Goal: Task Accomplishment & Management: Use online tool/utility

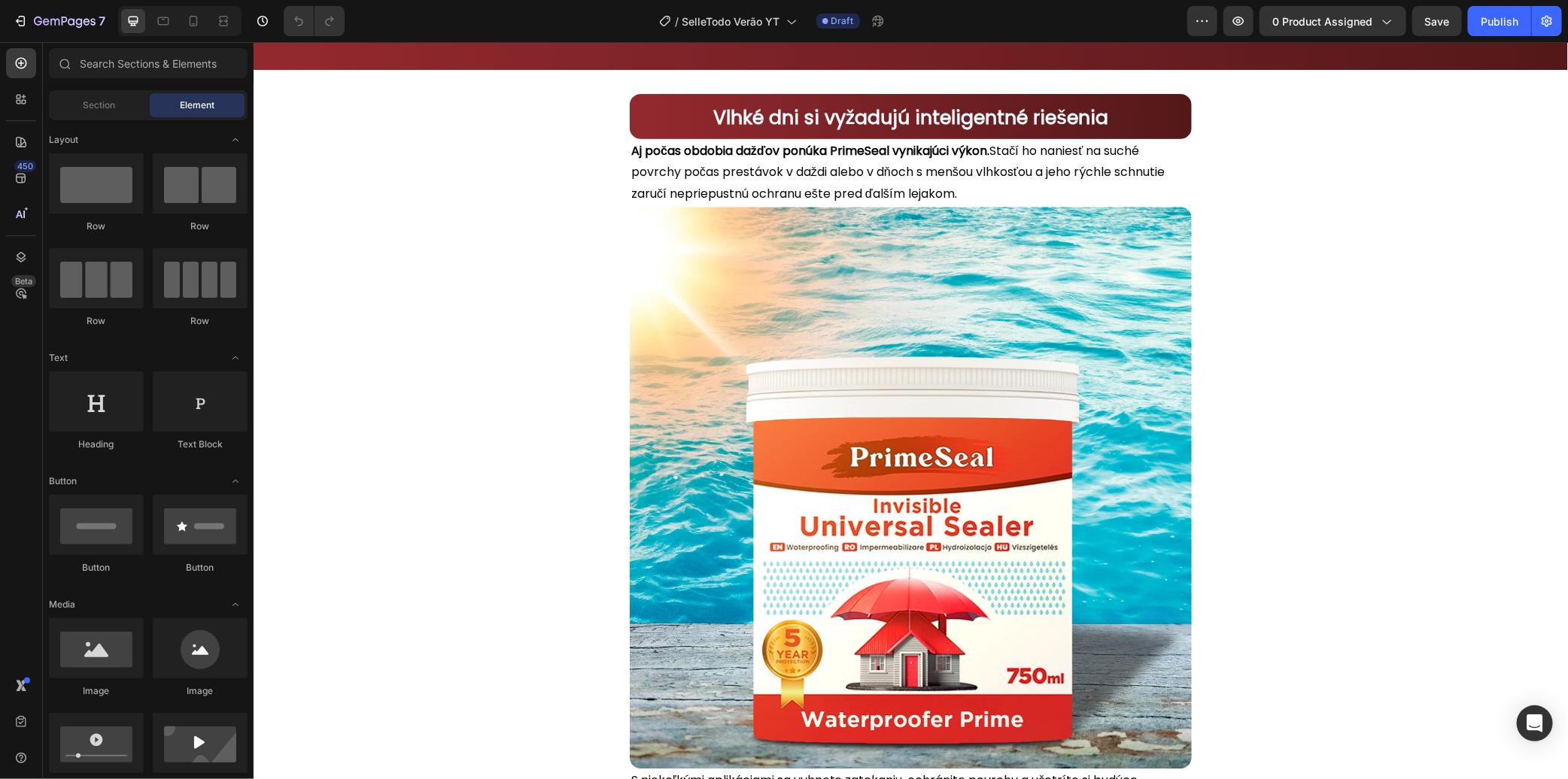
scroll to position [2257, 0]
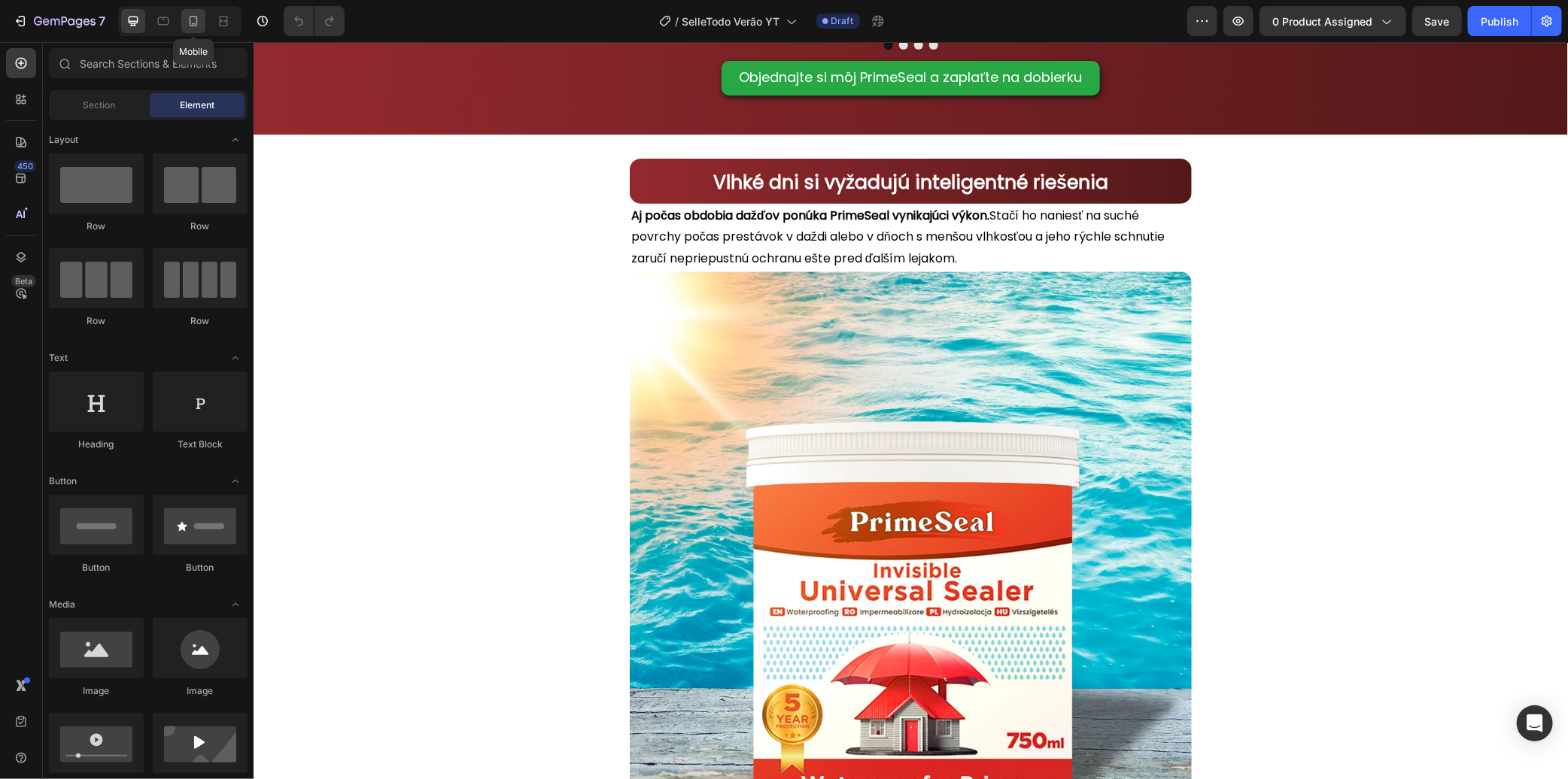
click at [188, 24] on icon at bounding box center [193, 21] width 15 height 15
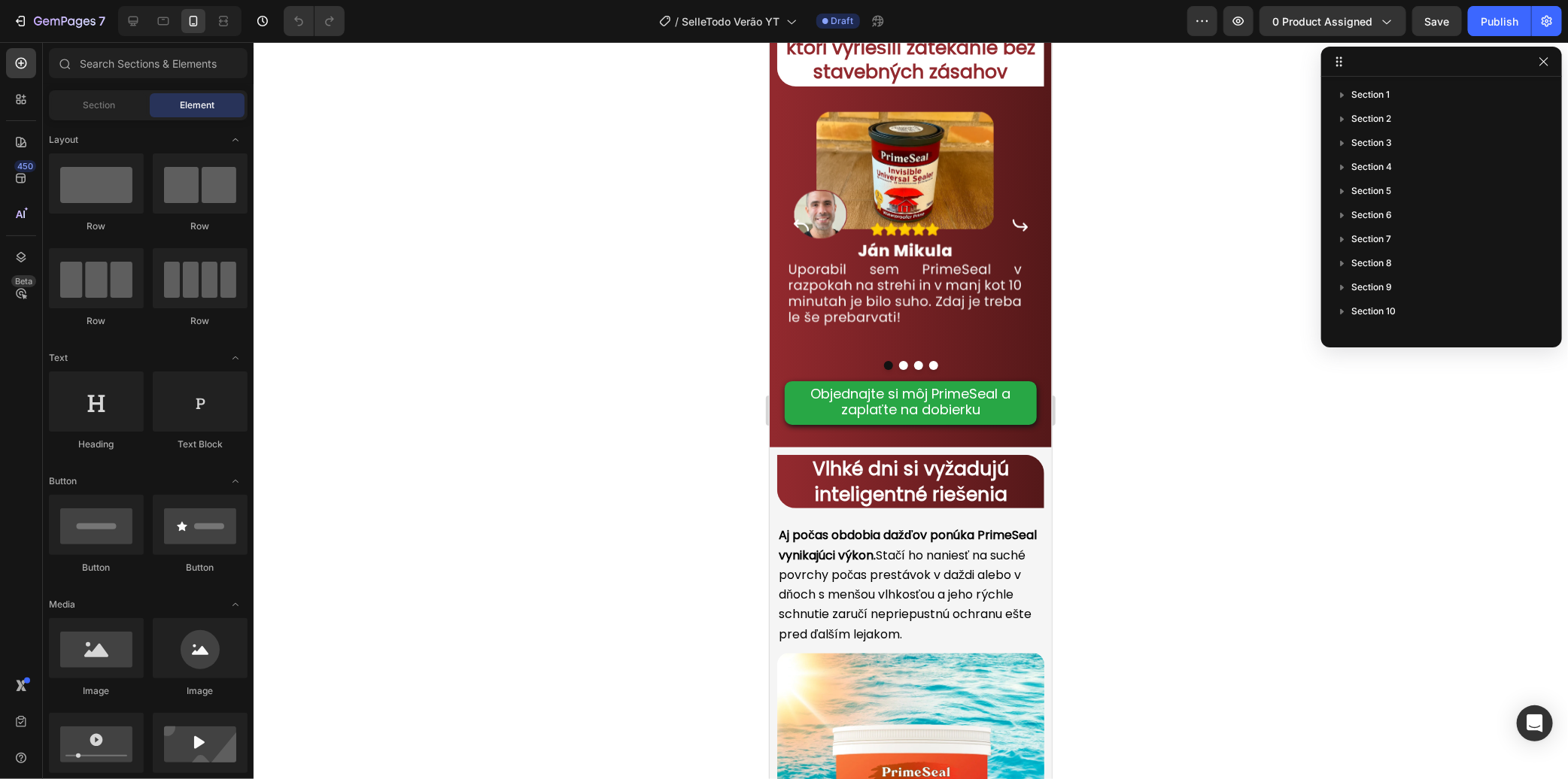
scroll to position [1205, 0]
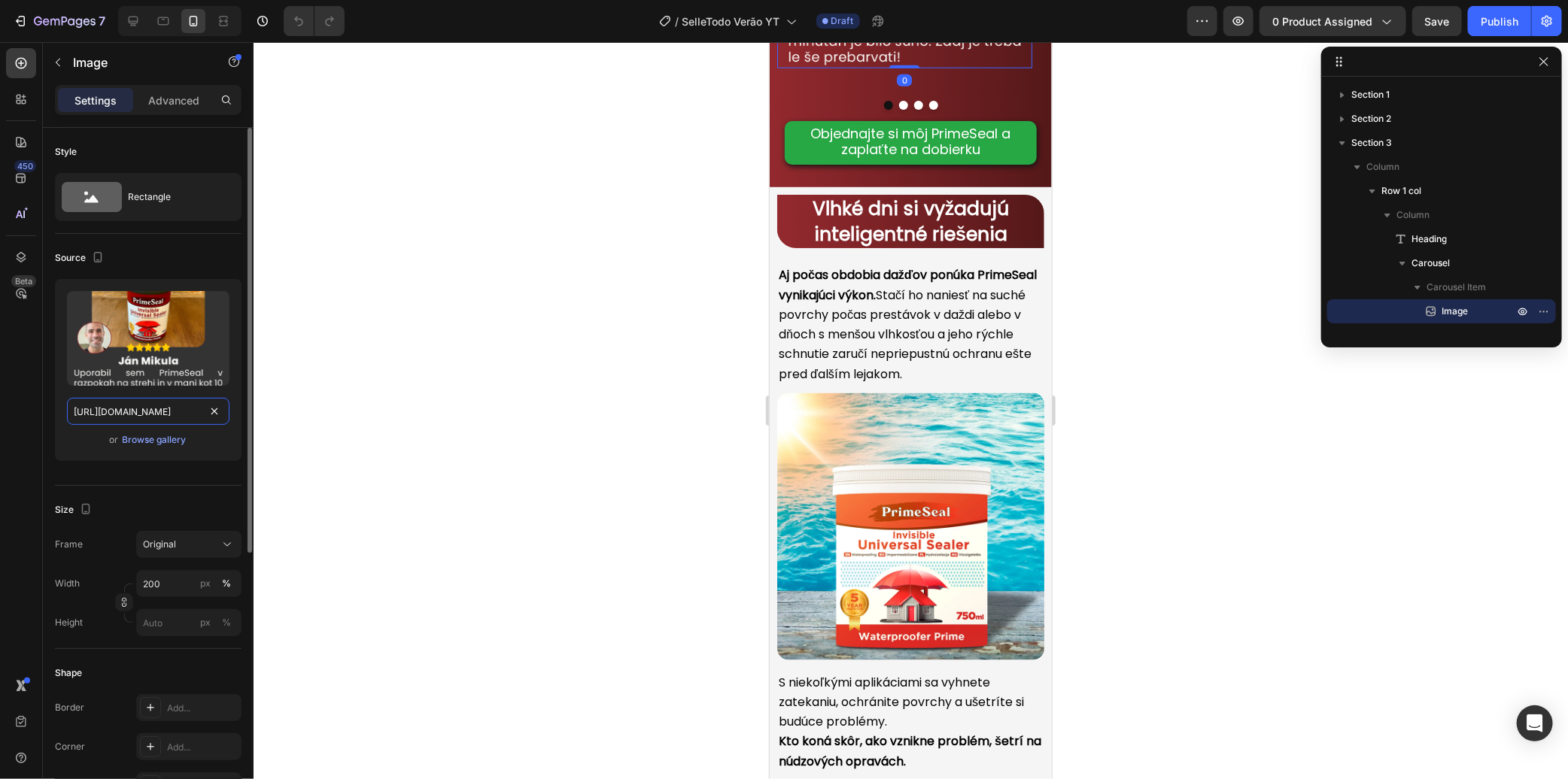
click at [181, 410] on input "[URL][DOMAIN_NAME]" at bounding box center [148, 411] width 162 height 27
click at [134, 25] on icon at bounding box center [133, 21] width 15 height 15
type input "[URL][DOMAIN_NAME]"
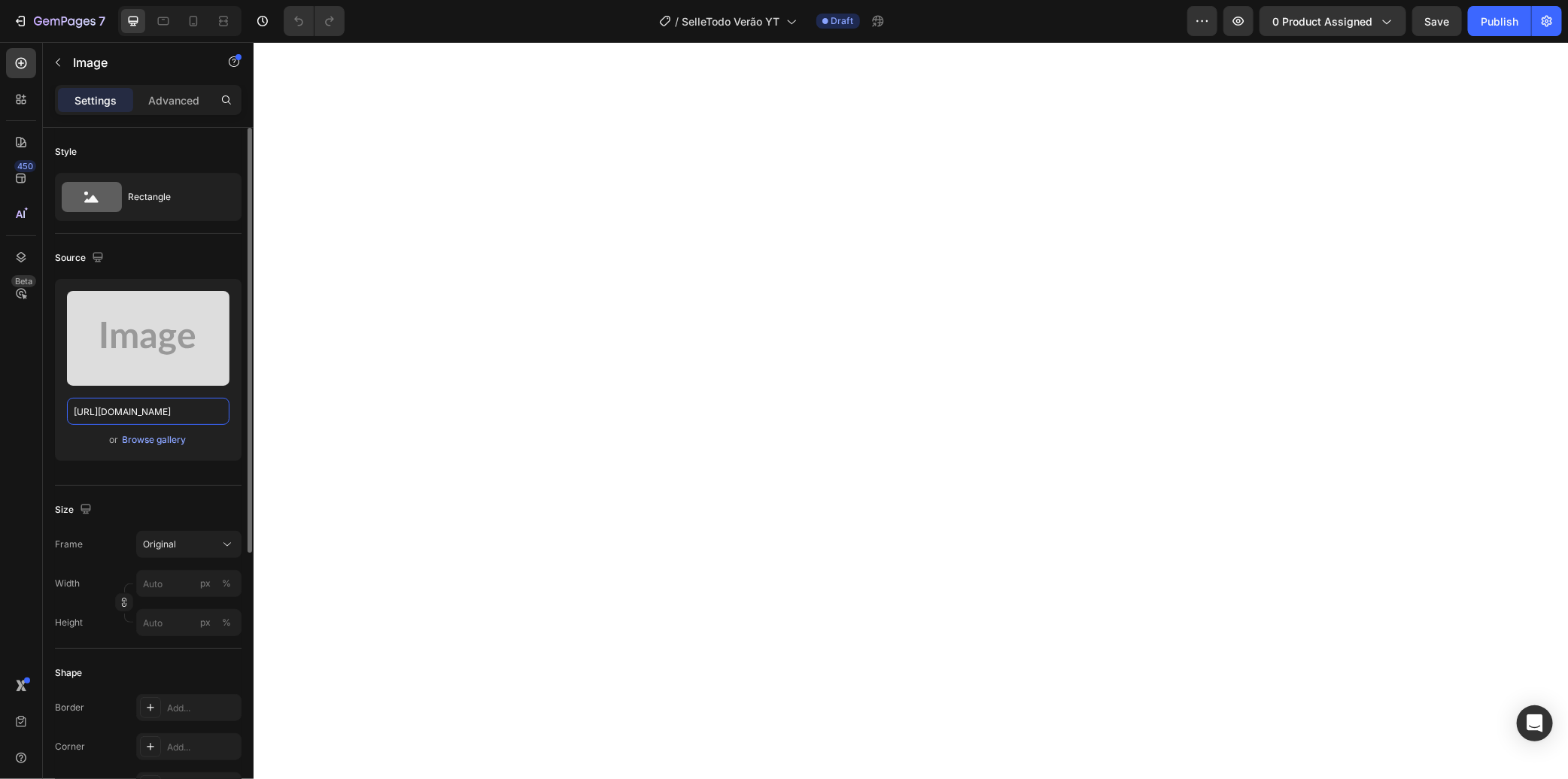
click at [169, 399] on input "[URL][DOMAIN_NAME]" at bounding box center [148, 411] width 162 height 27
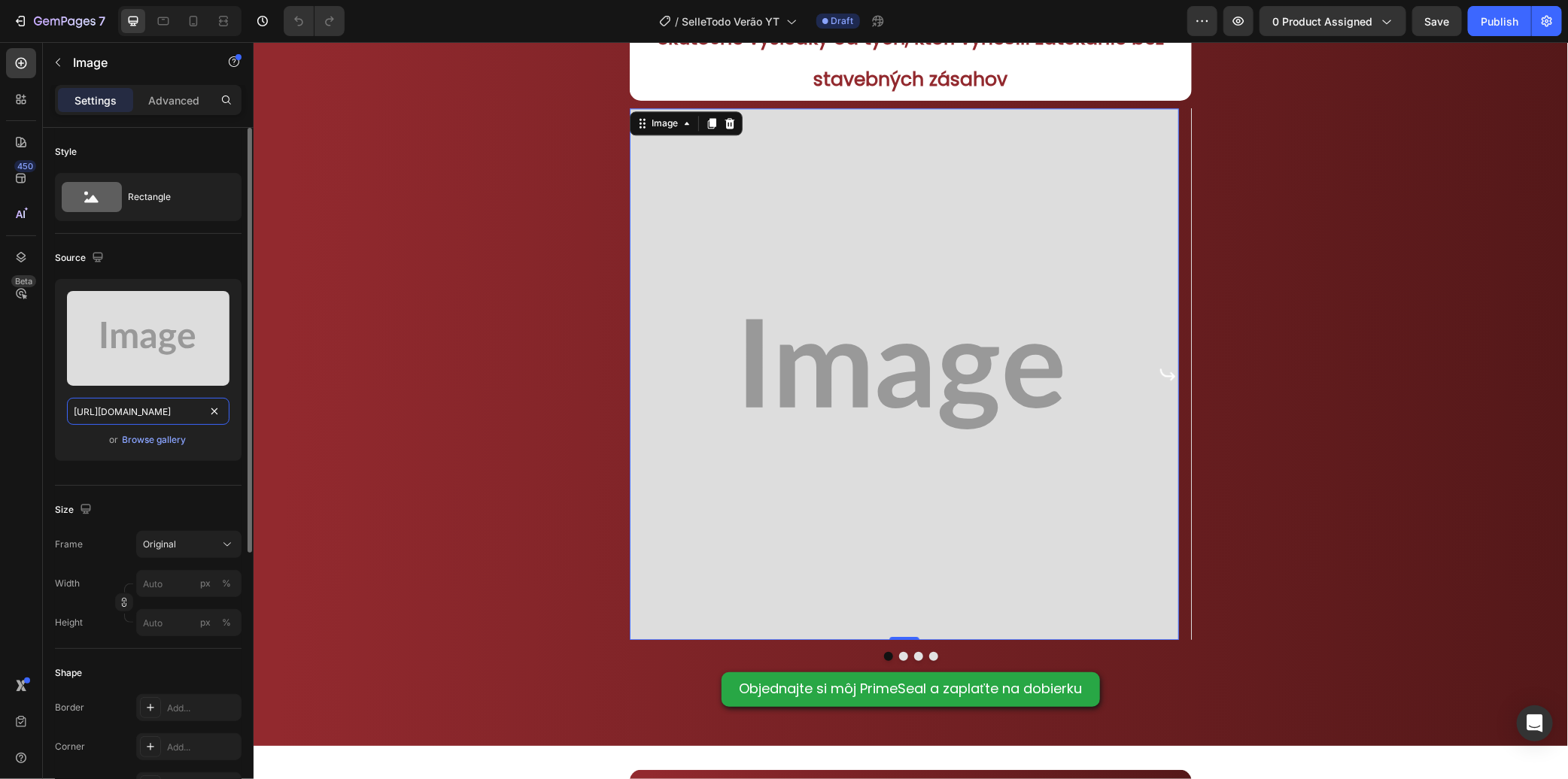
scroll to position [2191, 0]
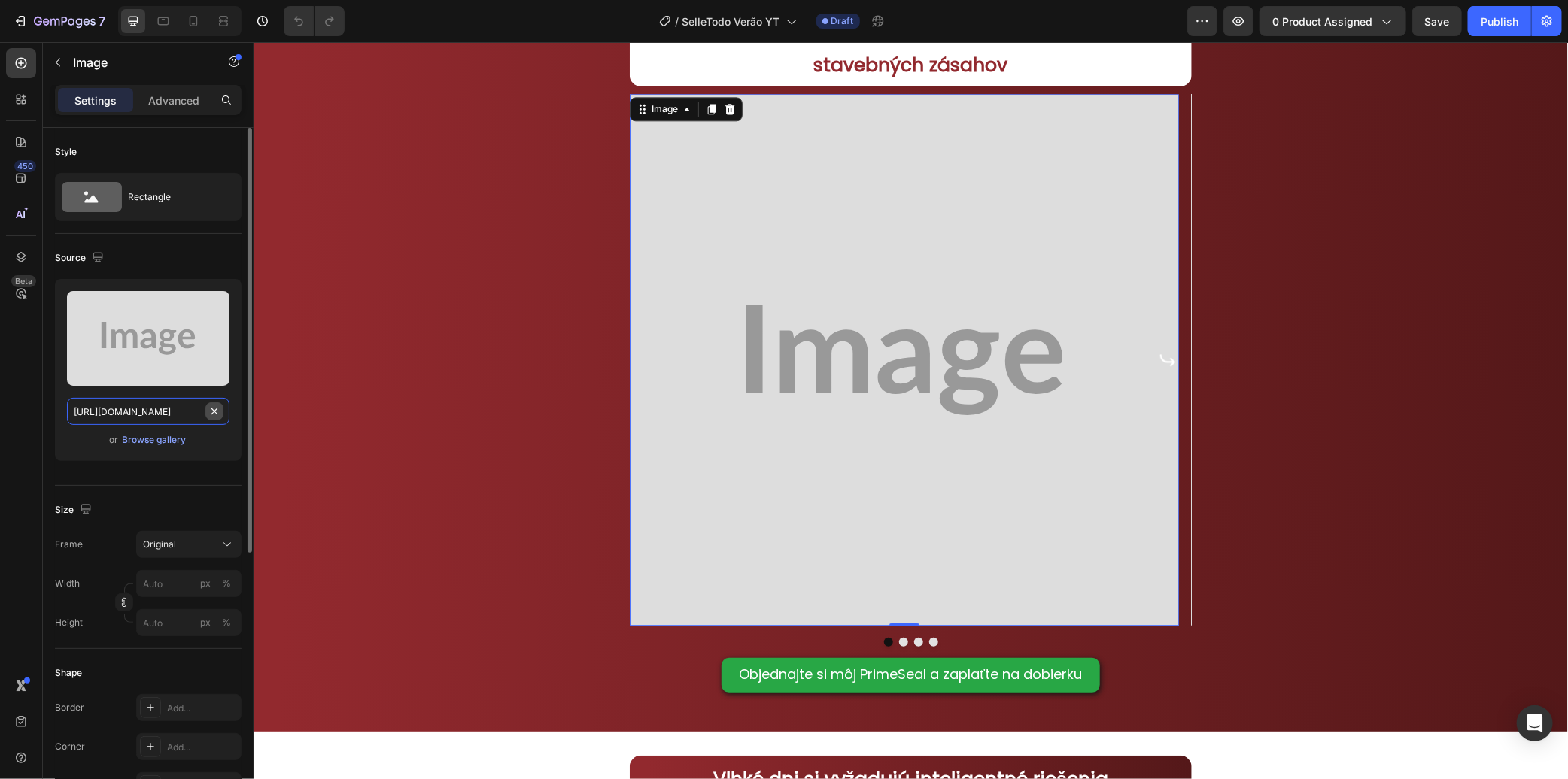
paste input "[DOMAIN_NAME][URL]"
type input "[URL][DOMAIN_NAME]"
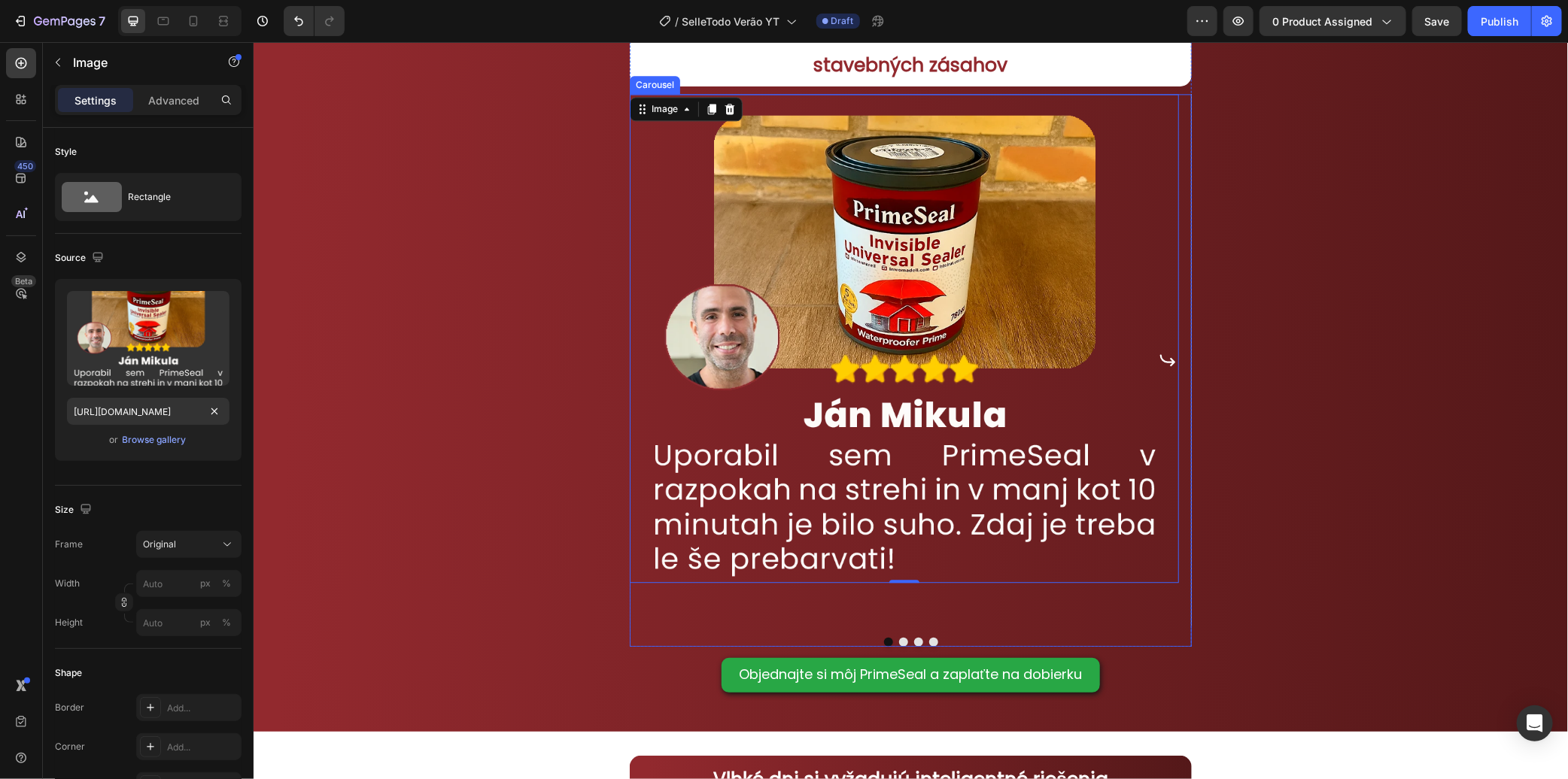
click at [1161, 364] on icon "Carousel Next Arrow" at bounding box center [1167, 359] width 18 height 18
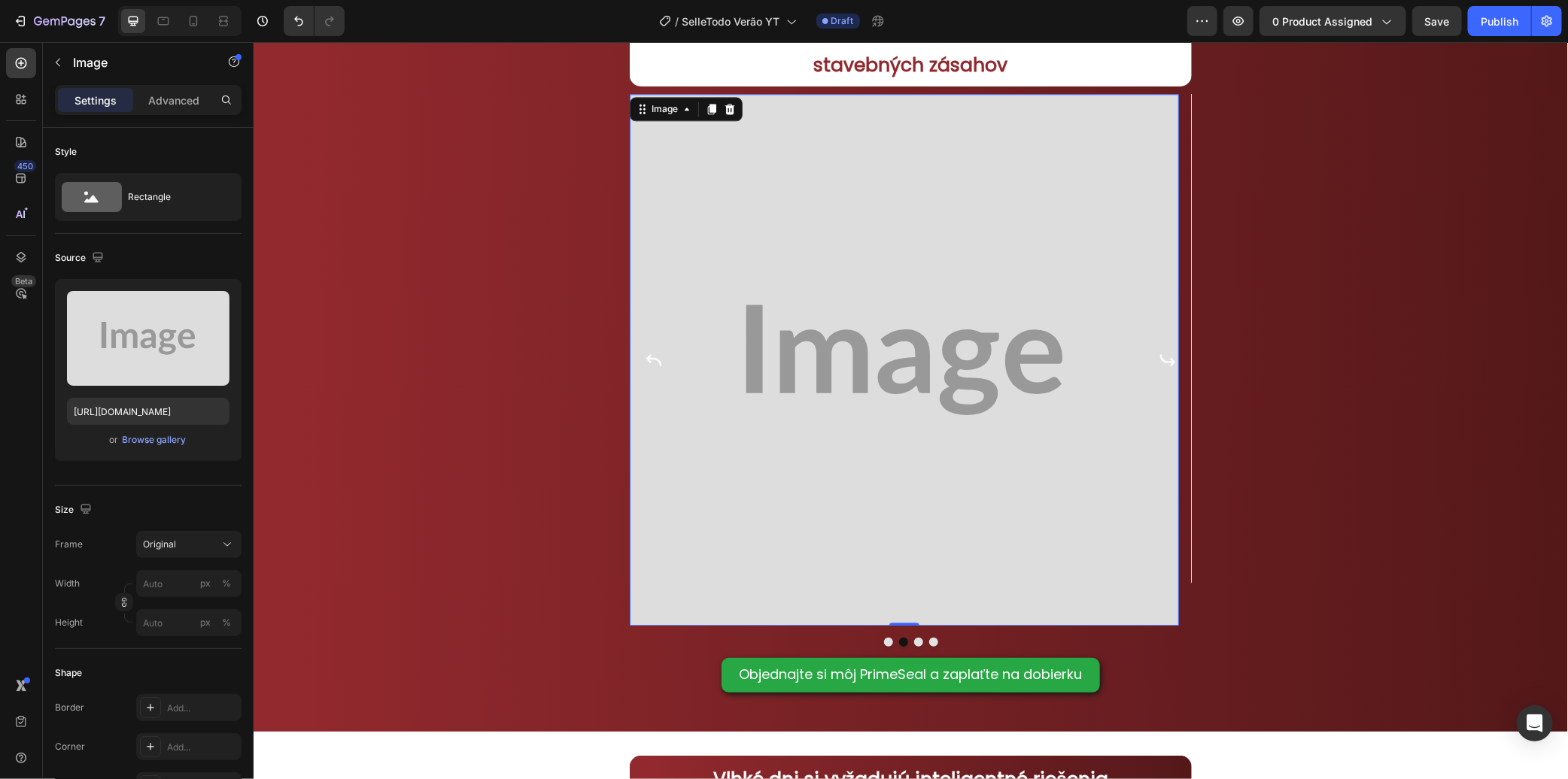
click at [1018, 364] on img at bounding box center [904, 359] width 549 height 532
click at [204, 20] on div at bounding box center [193, 21] width 24 height 24
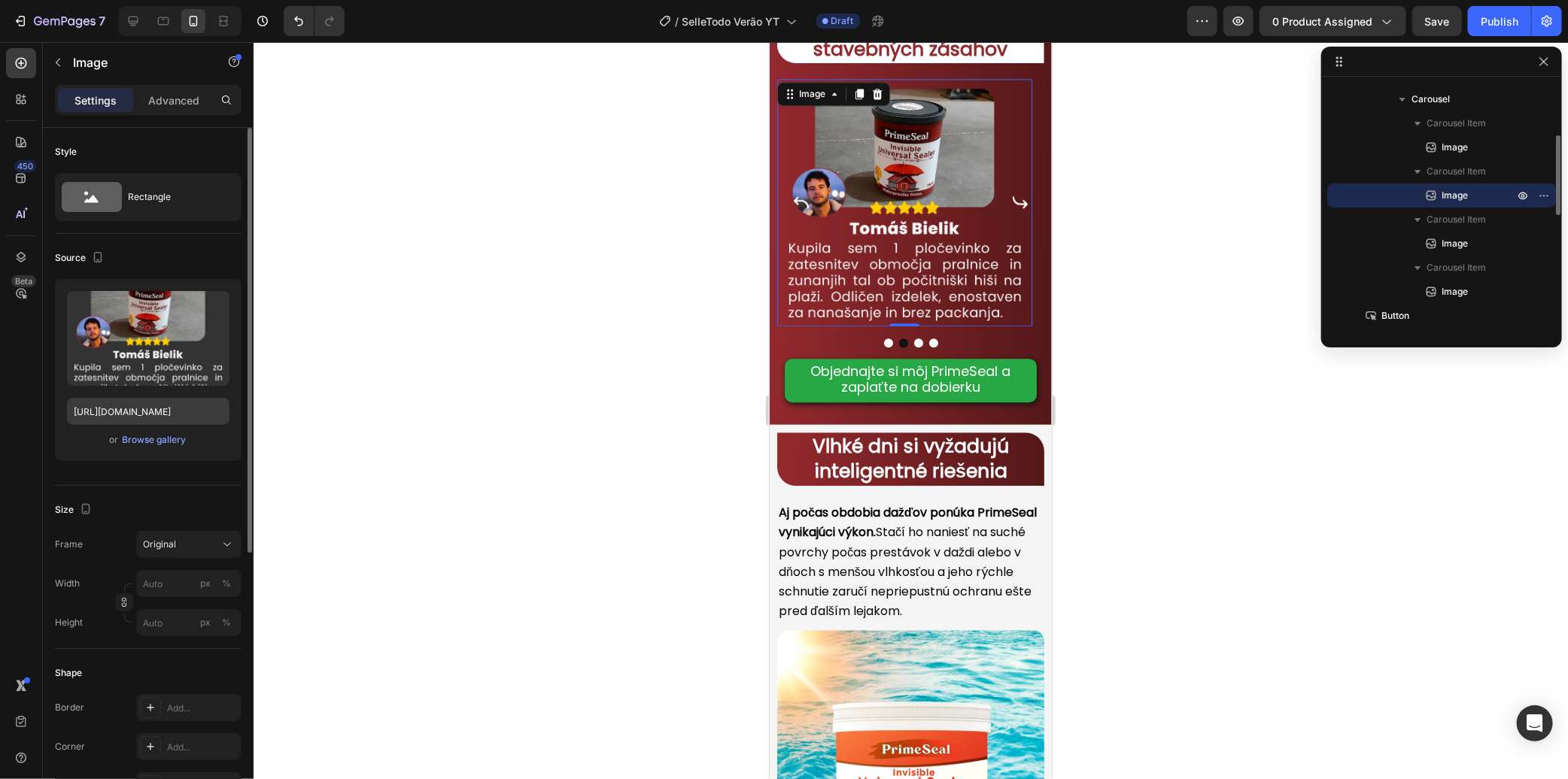
scroll to position [2176, 0]
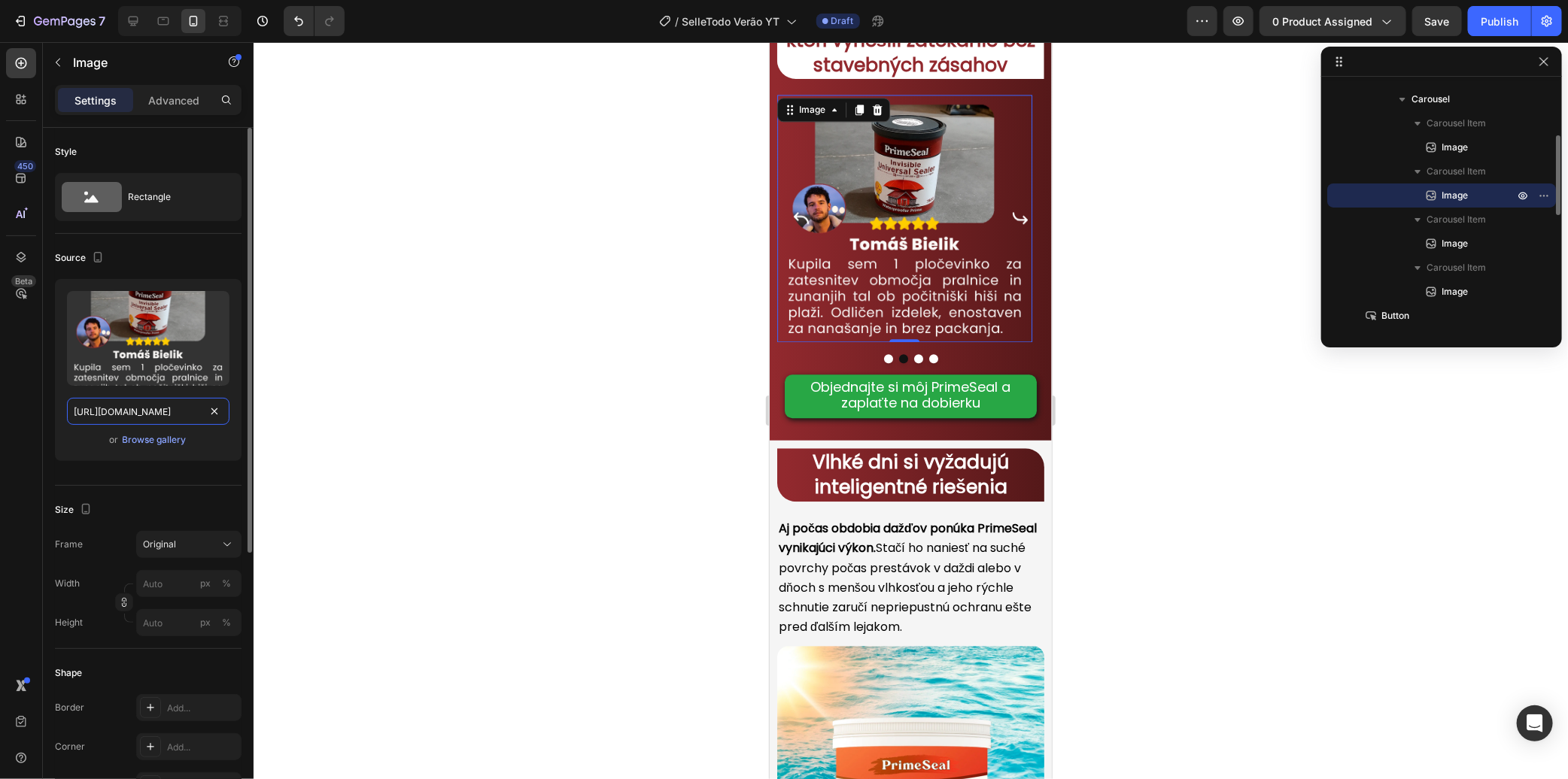
click at [156, 403] on input "[URL][DOMAIN_NAME]" at bounding box center [148, 411] width 162 height 27
click at [139, 24] on icon at bounding box center [133, 21] width 15 height 15
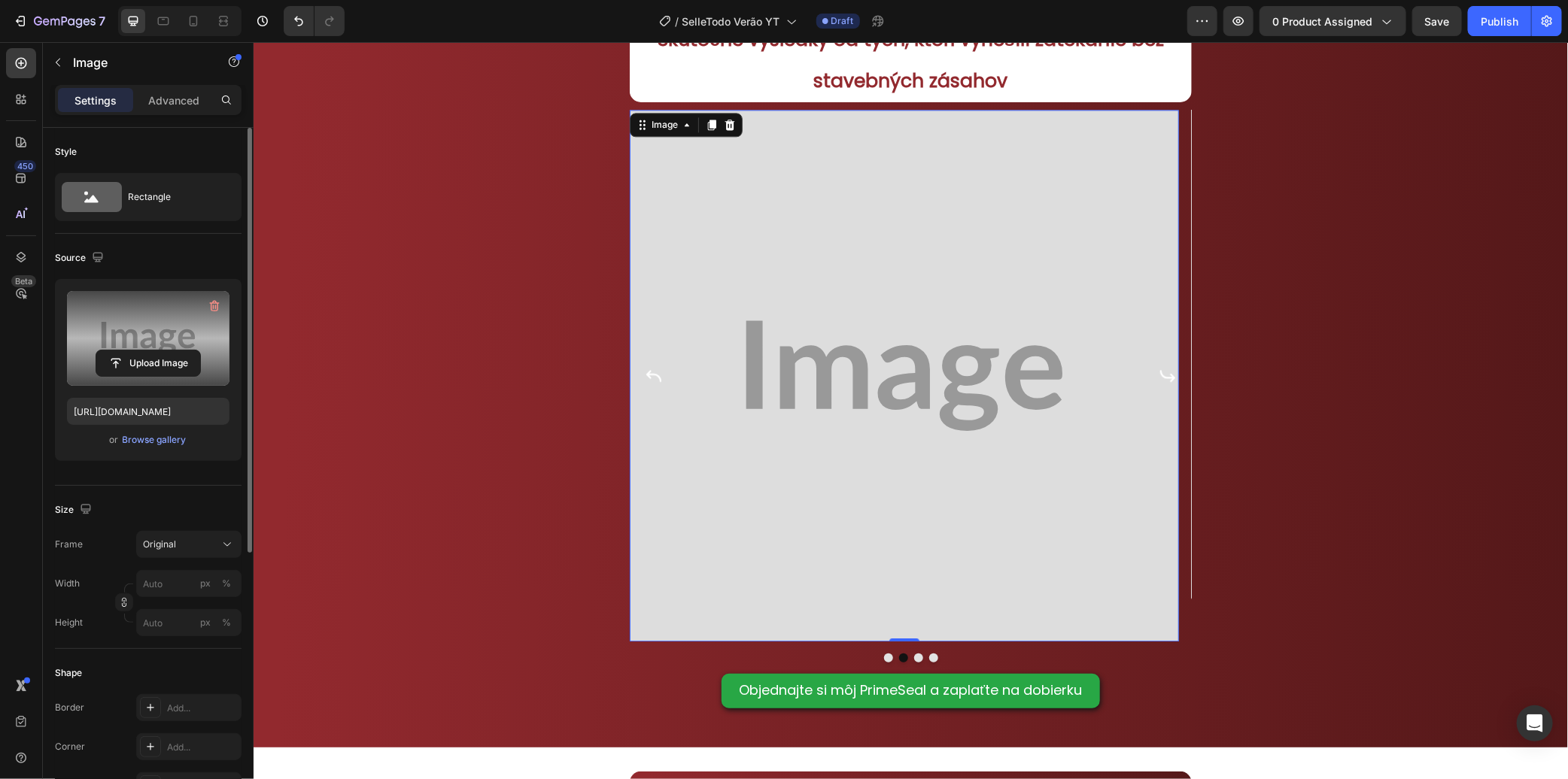
scroll to position [2191, 0]
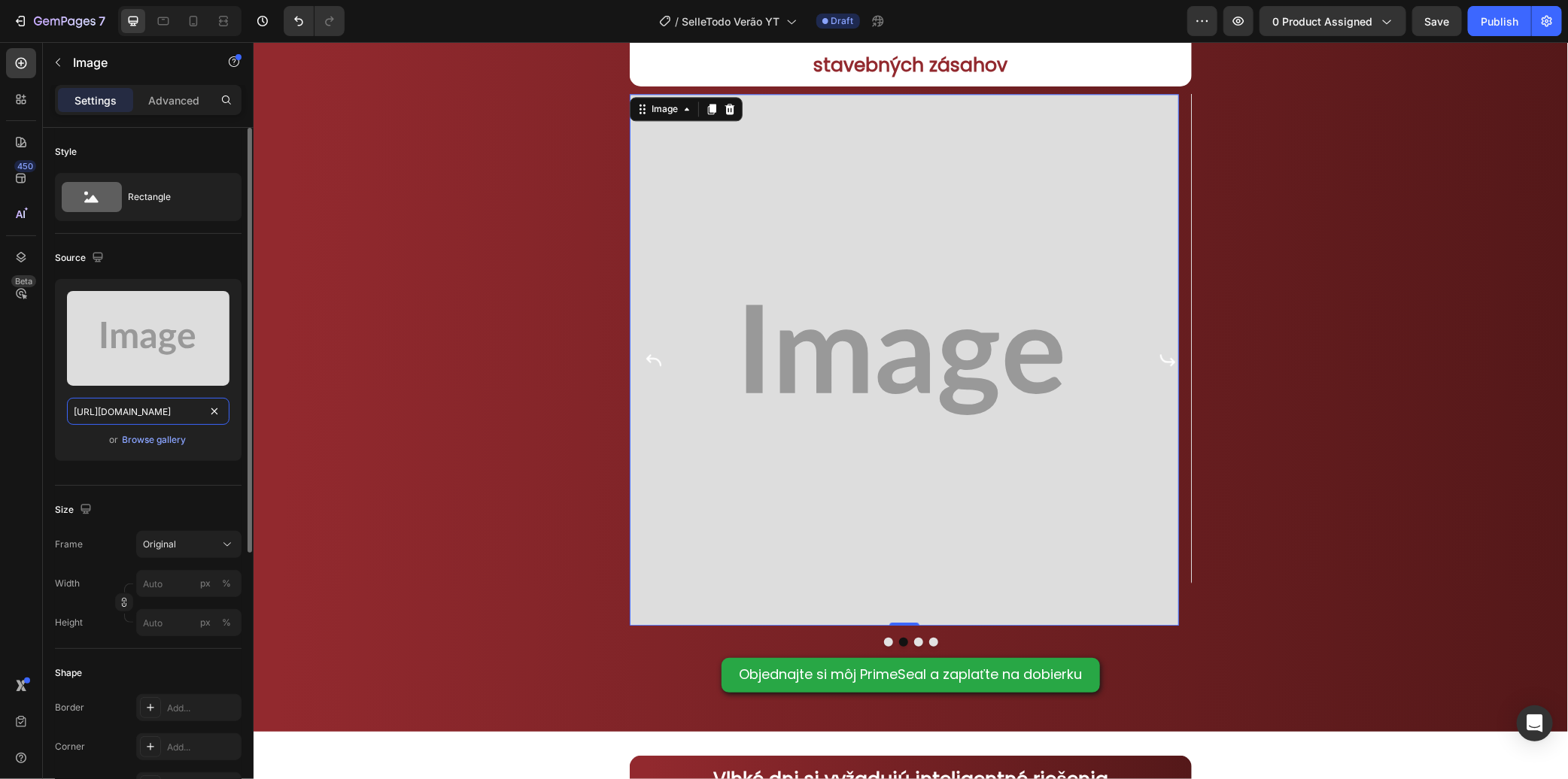
click at [154, 415] on input "[URL][DOMAIN_NAME]" at bounding box center [148, 411] width 162 height 27
paste input "[DOMAIN_NAME][URL]"
type input "[URL][DOMAIN_NAME]"
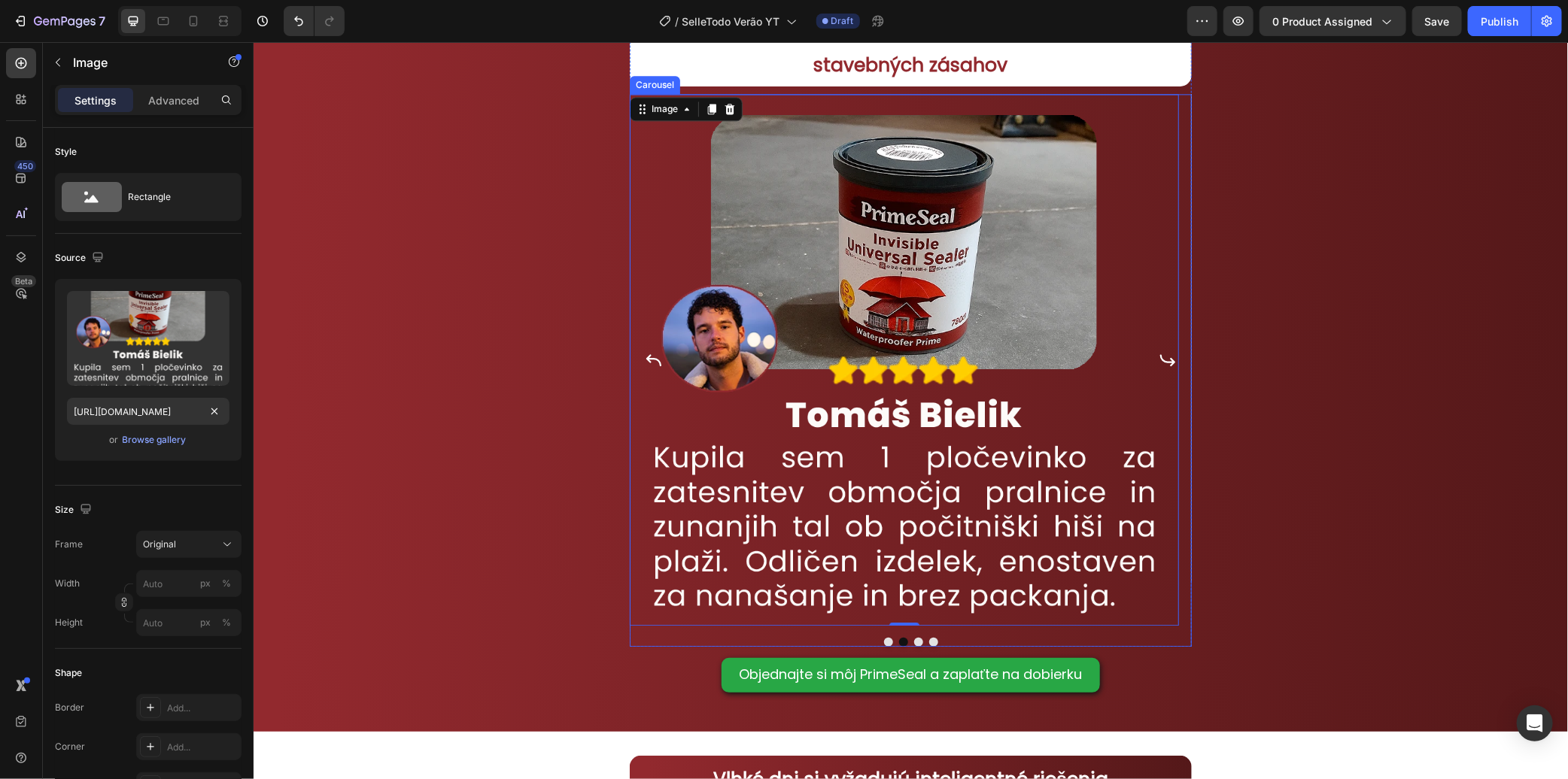
click at [1160, 361] on icon "Carousel Next Arrow" at bounding box center [1167, 359] width 15 height 12
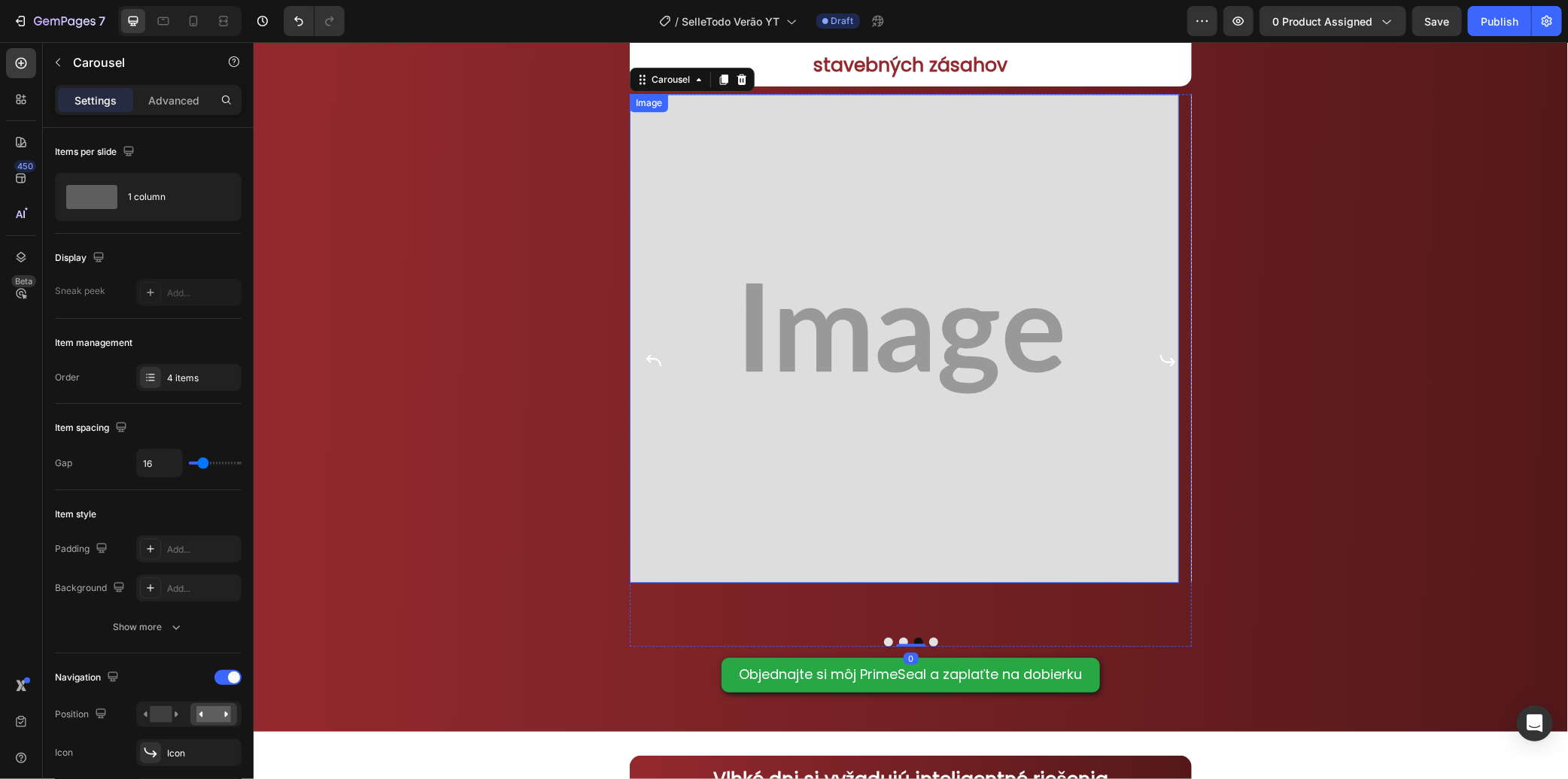
click at [975, 323] on img at bounding box center [904, 337] width 549 height 489
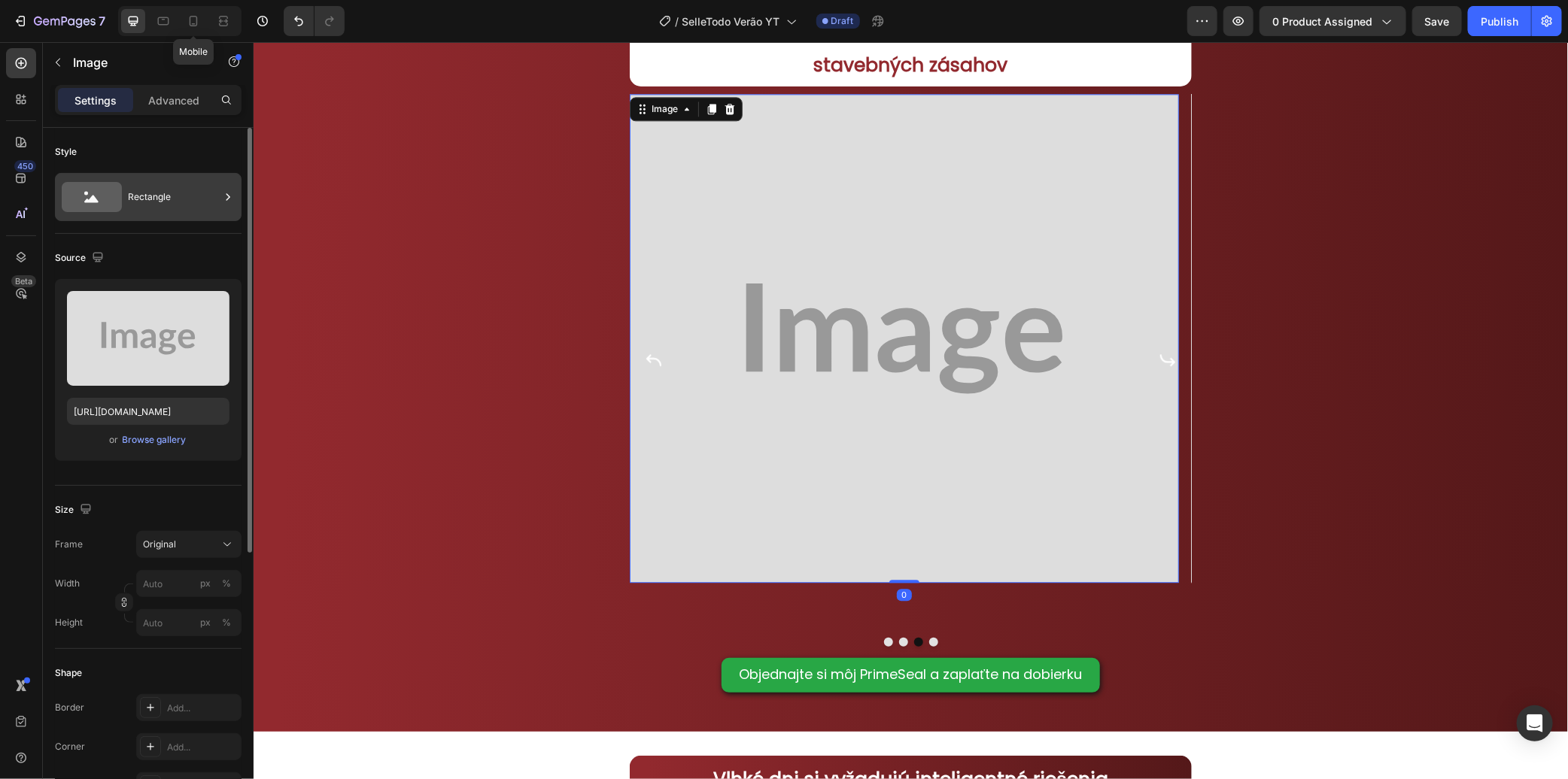
drag, startPoint x: 191, startPoint y: 16, endPoint x: 214, endPoint y: 212, distance: 197.3
click at [191, 17] on icon at bounding box center [193, 21] width 15 height 15
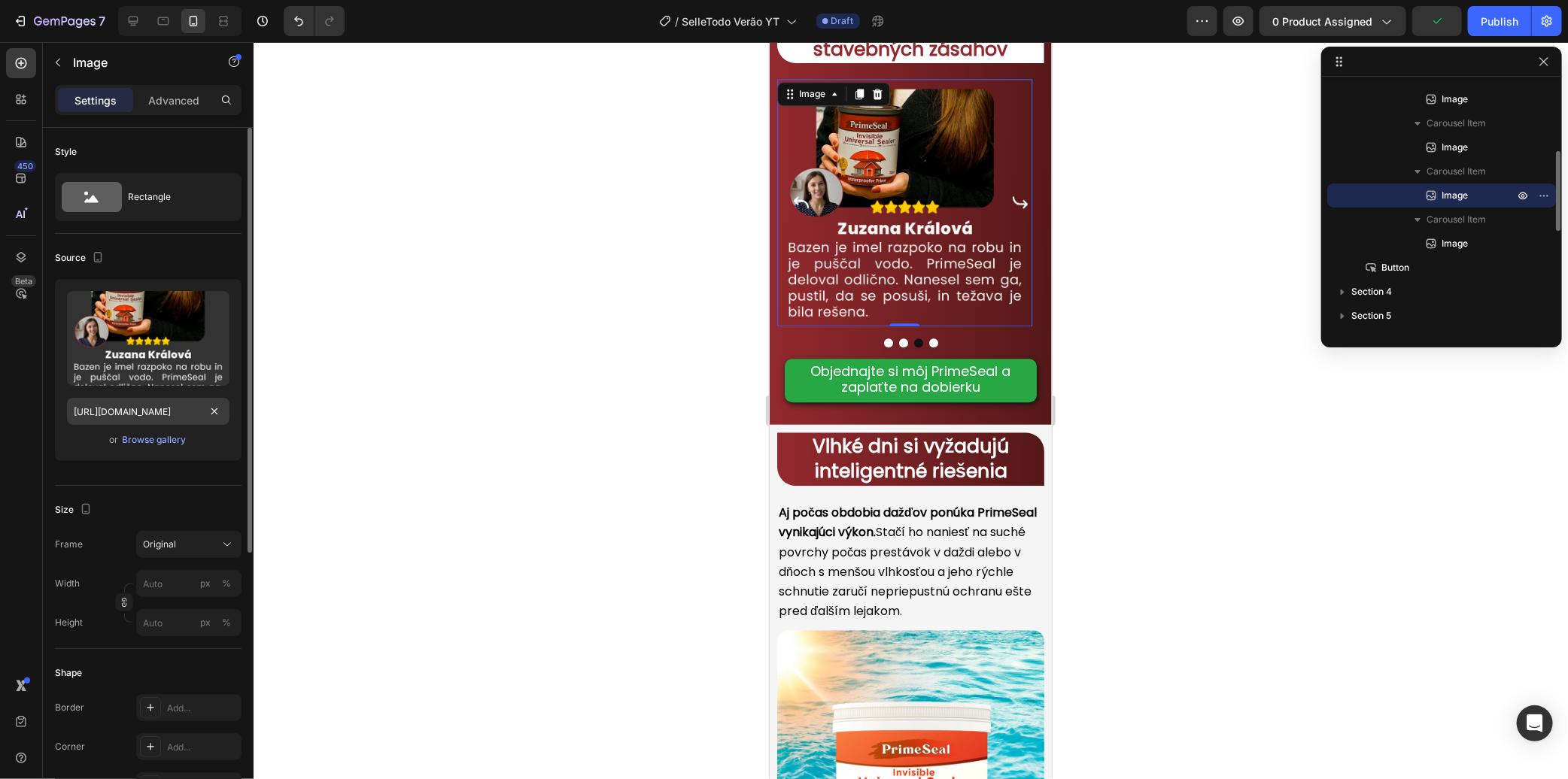
scroll to position [2176, 0]
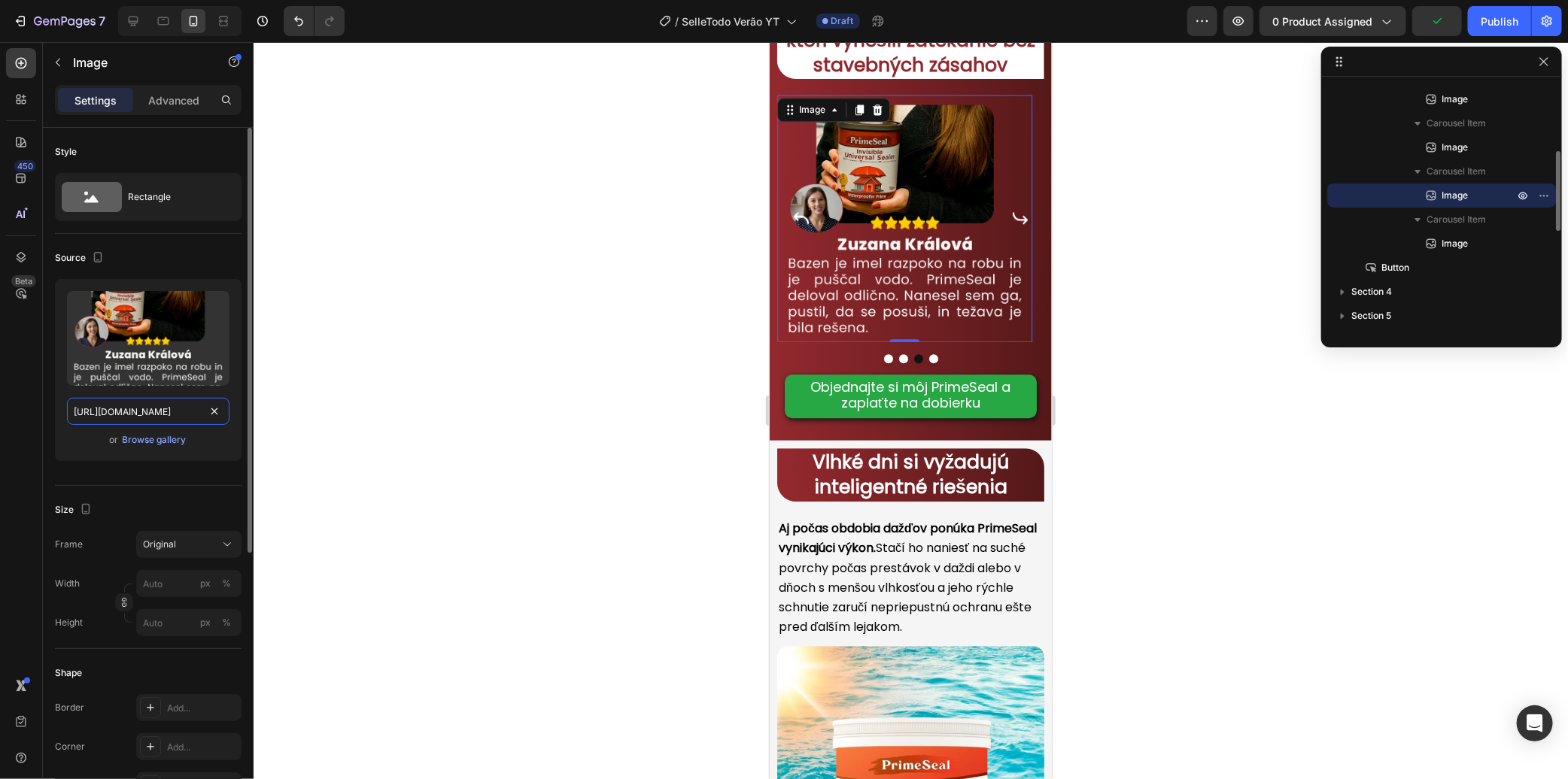
click at [178, 407] on input "[URL][DOMAIN_NAME]" at bounding box center [148, 411] width 162 height 27
click at [133, 11] on div at bounding box center [134, 21] width 24 height 24
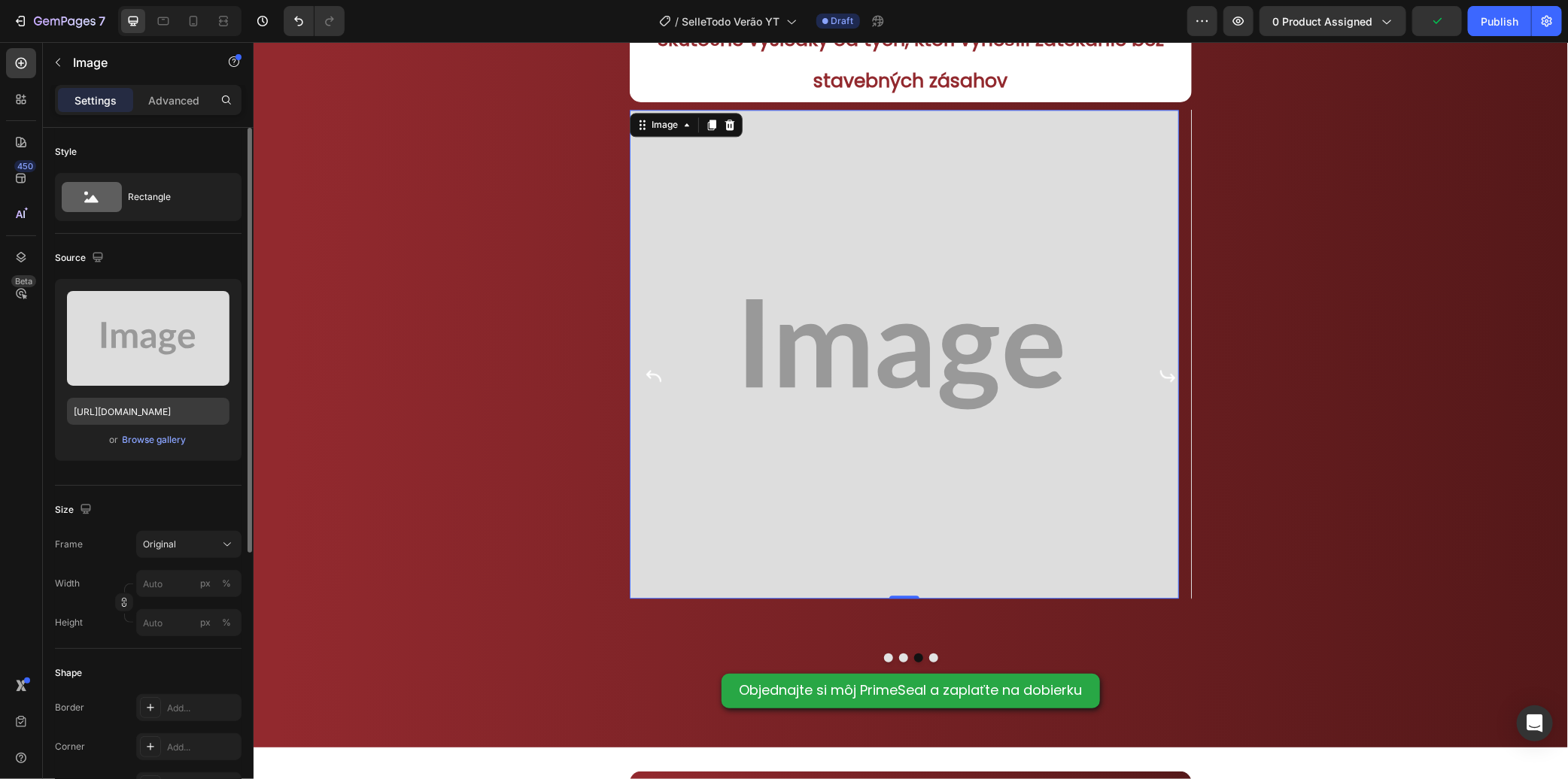
scroll to position [2191, 0]
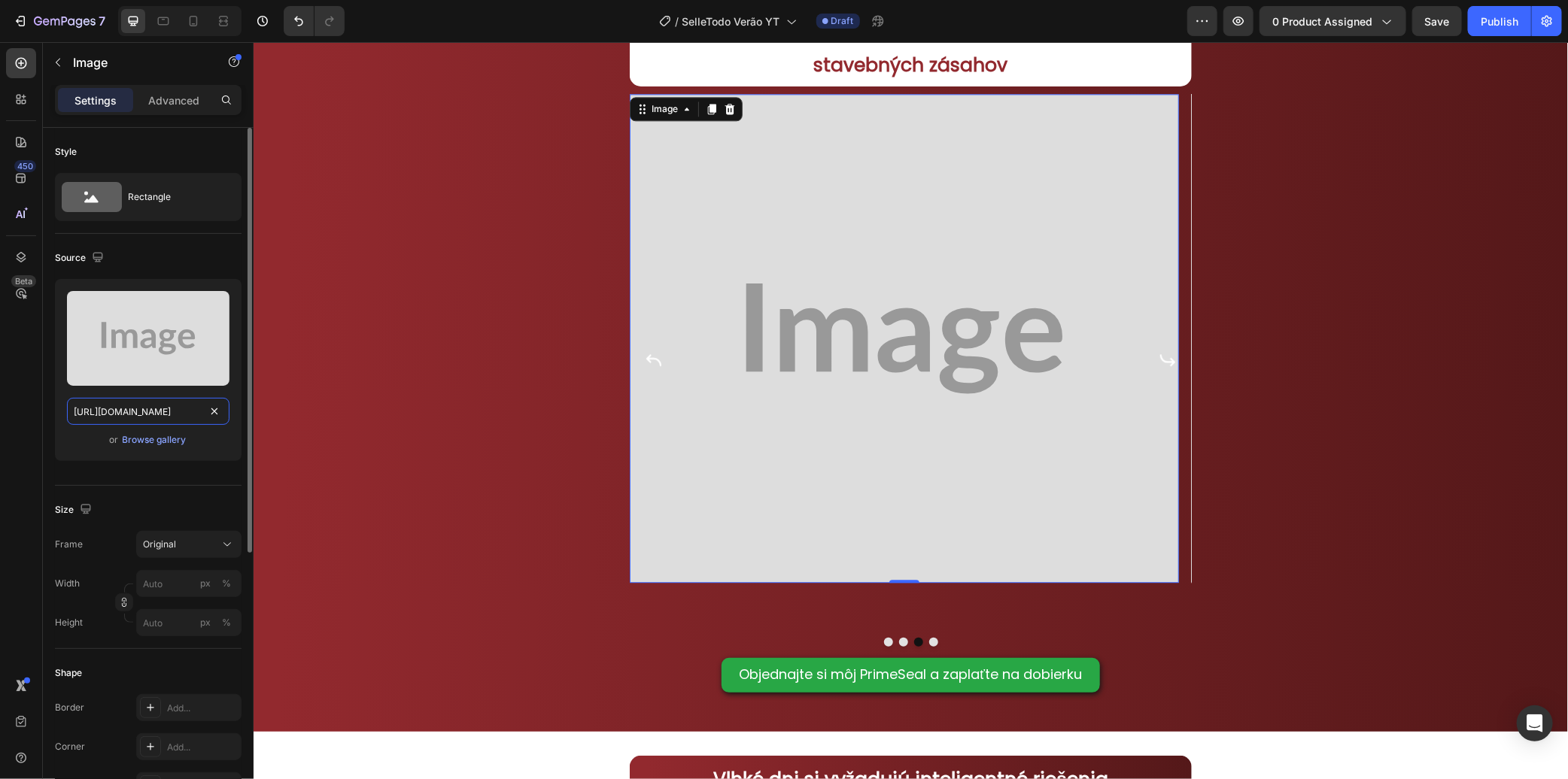
click at [167, 416] on input "[URL][DOMAIN_NAME]" at bounding box center [148, 411] width 162 height 27
paste input "[DOMAIN_NAME][URL]"
type input "[URL][DOMAIN_NAME]"
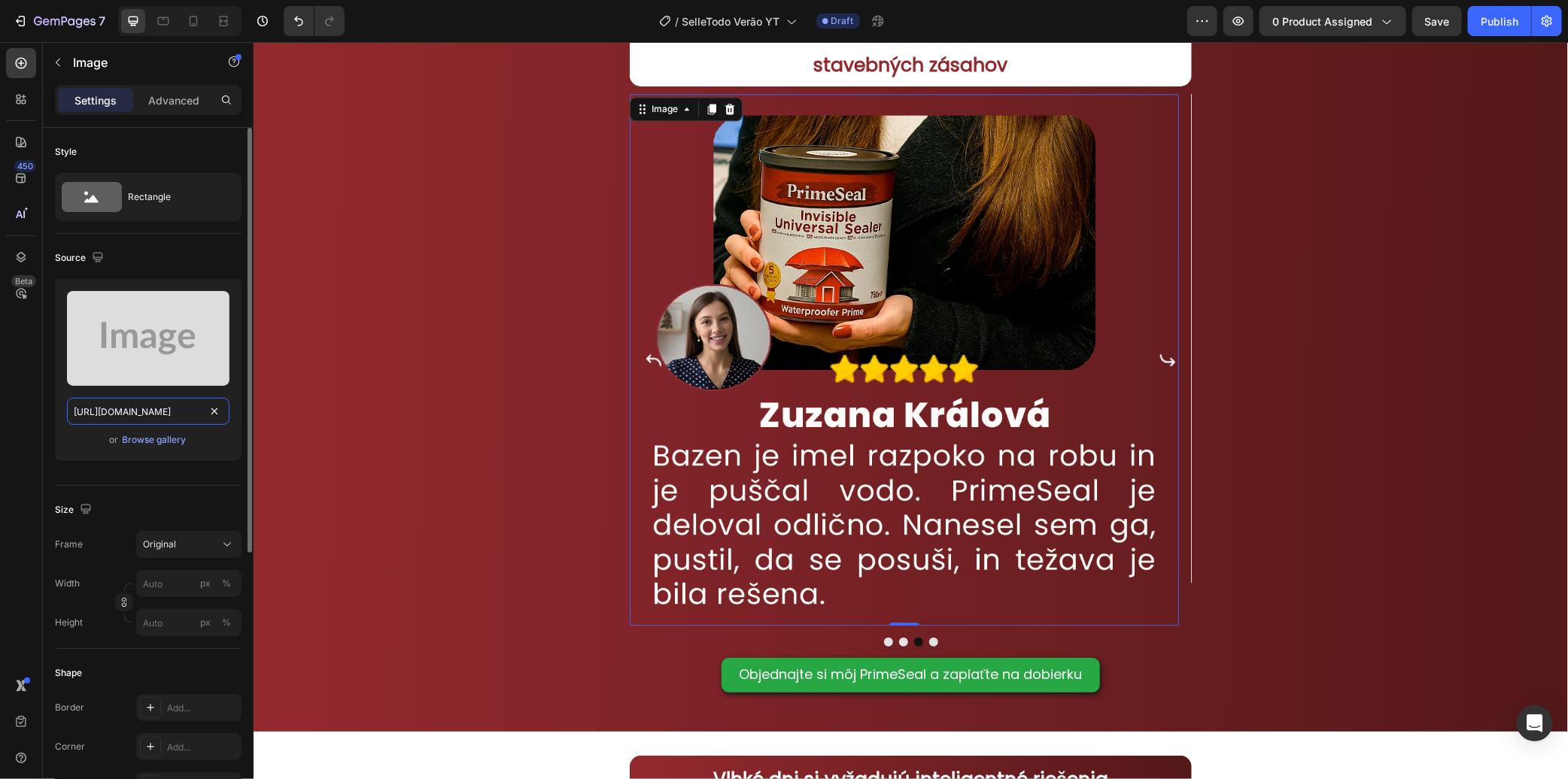
scroll to position [0, 317]
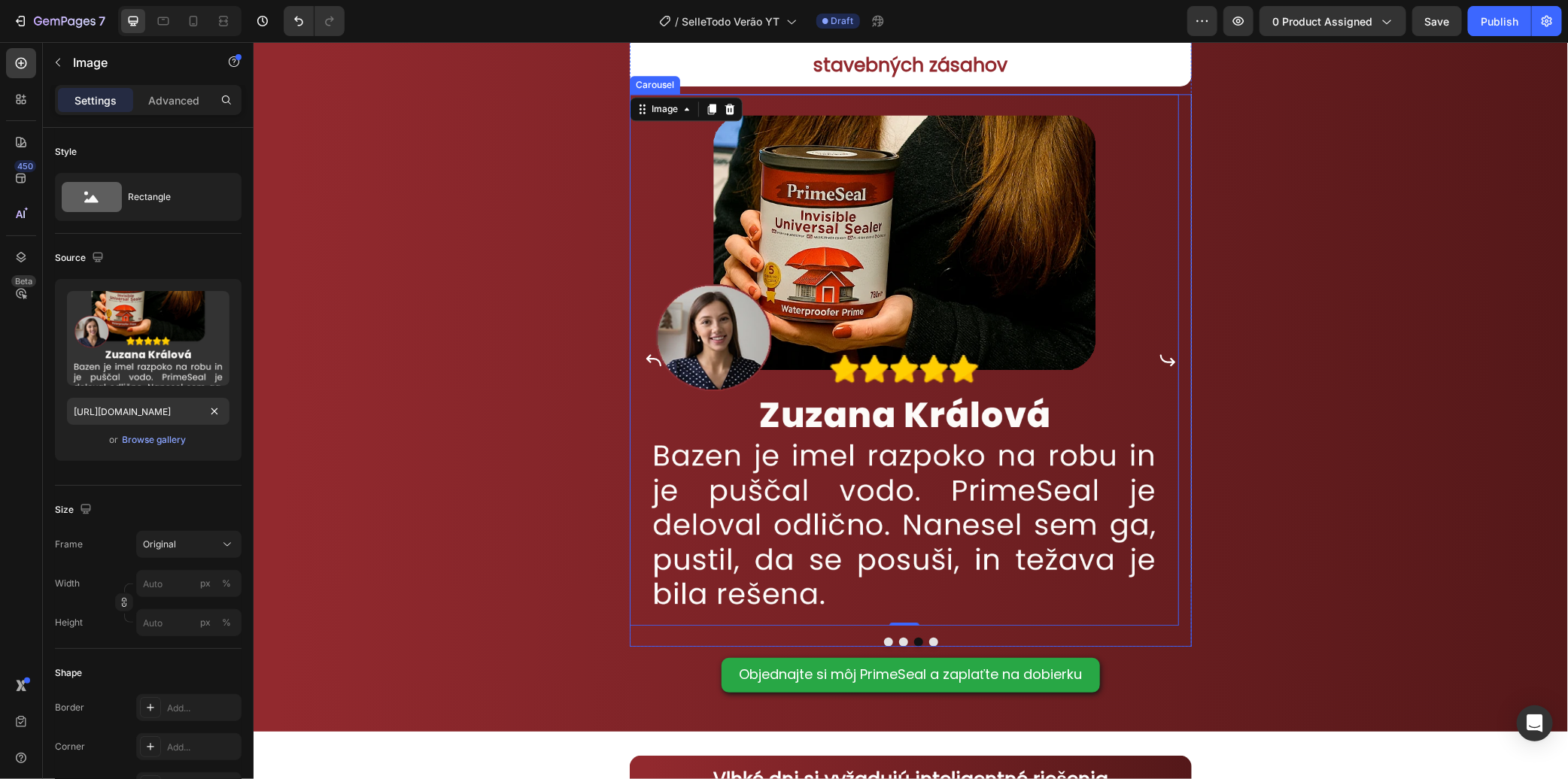
click at [1158, 363] on icon "Carousel Next Arrow" at bounding box center [1167, 359] width 18 height 18
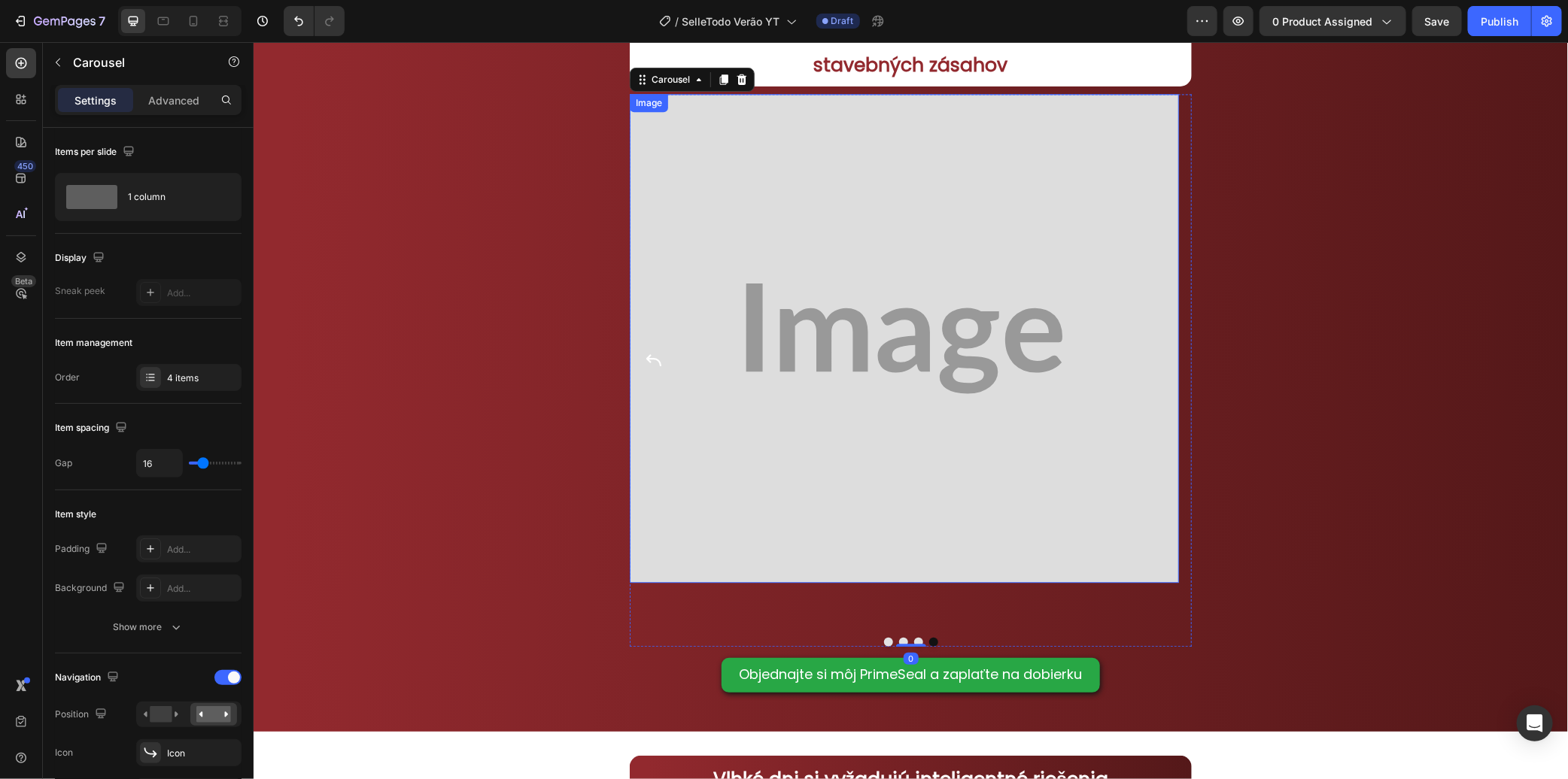
click at [1054, 327] on img at bounding box center [904, 337] width 549 height 489
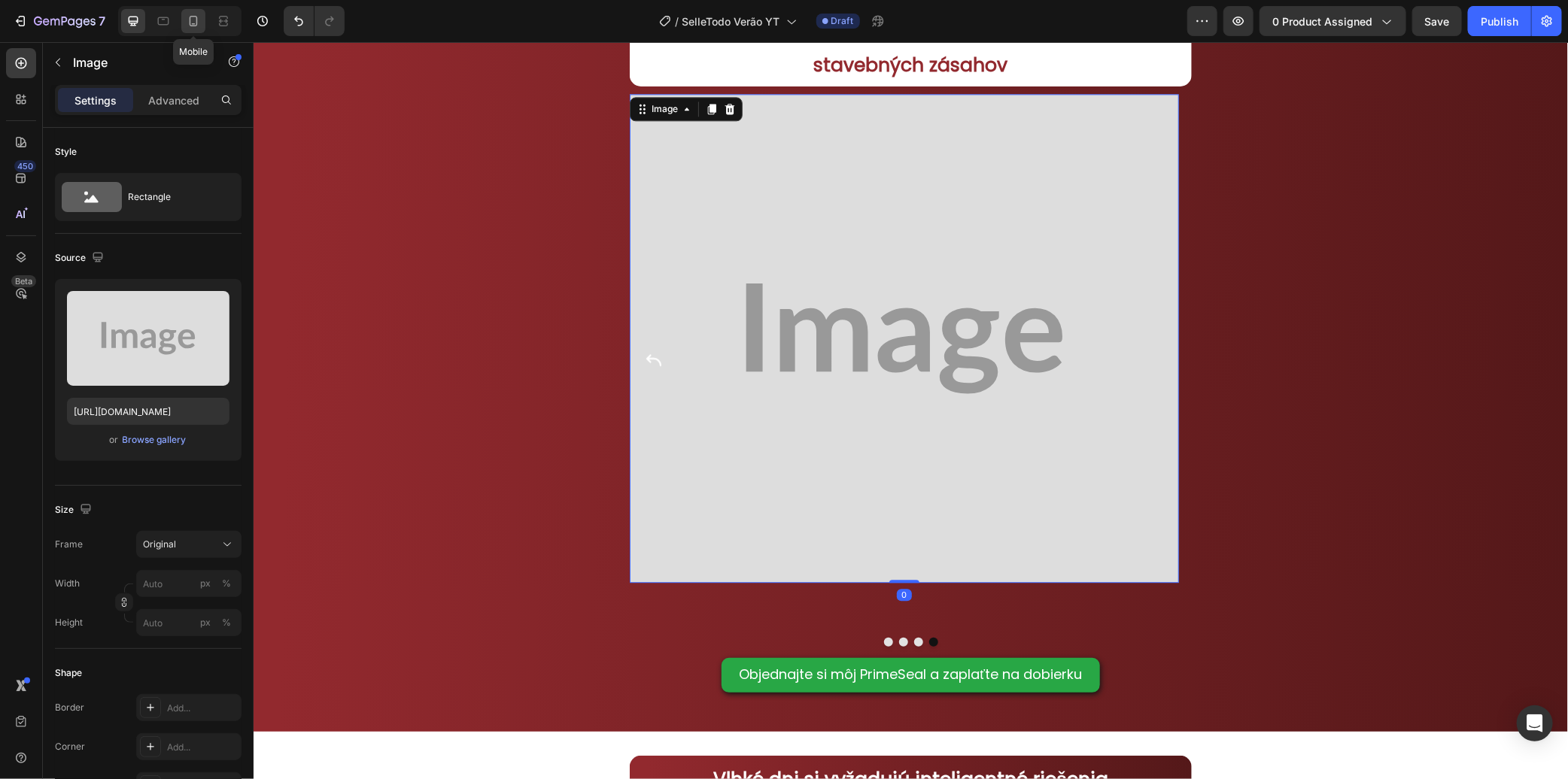
click at [199, 21] on icon at bounding box center [193, 21] width 15 height 15
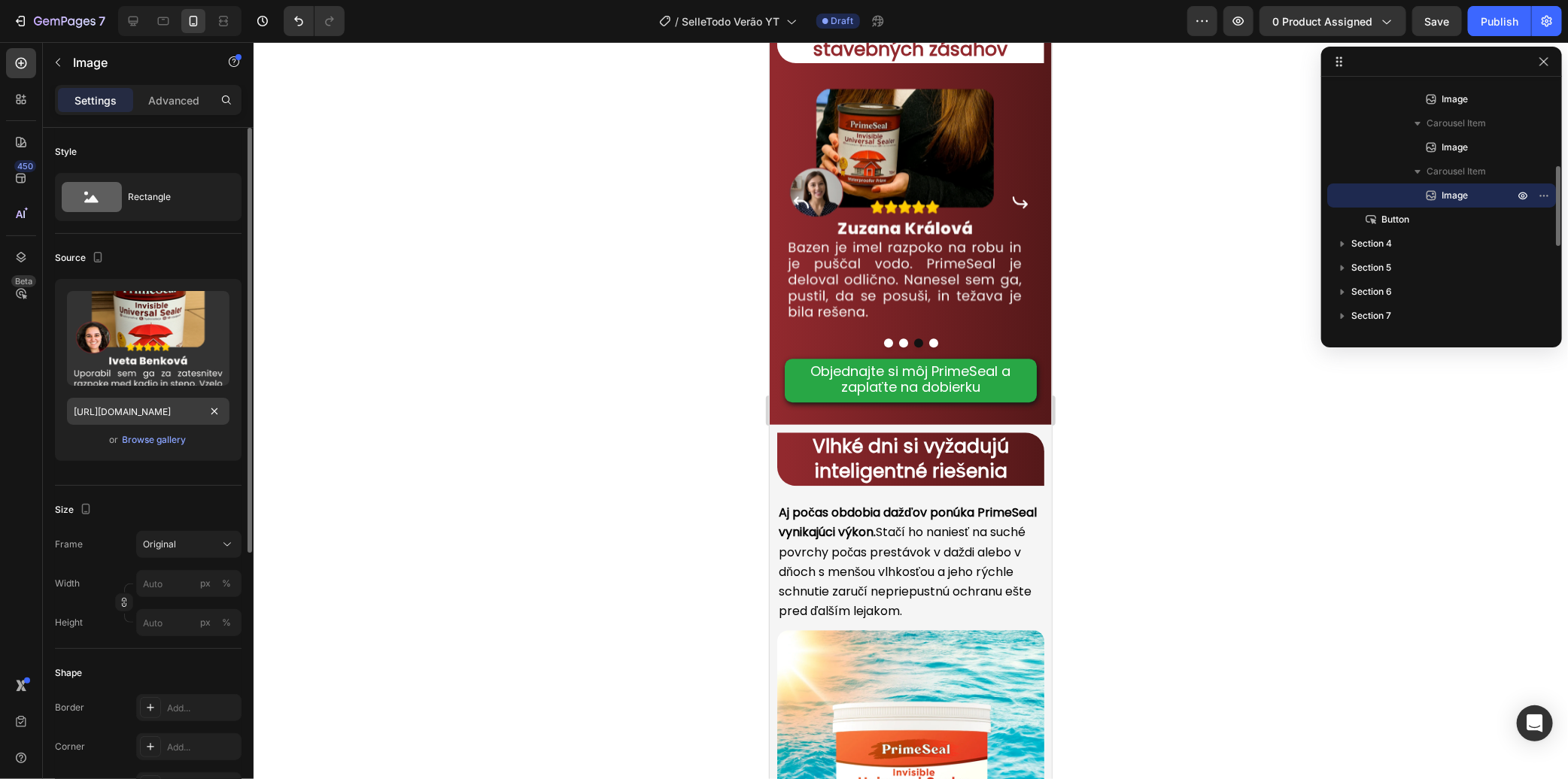
scroll to position [2176, 0]
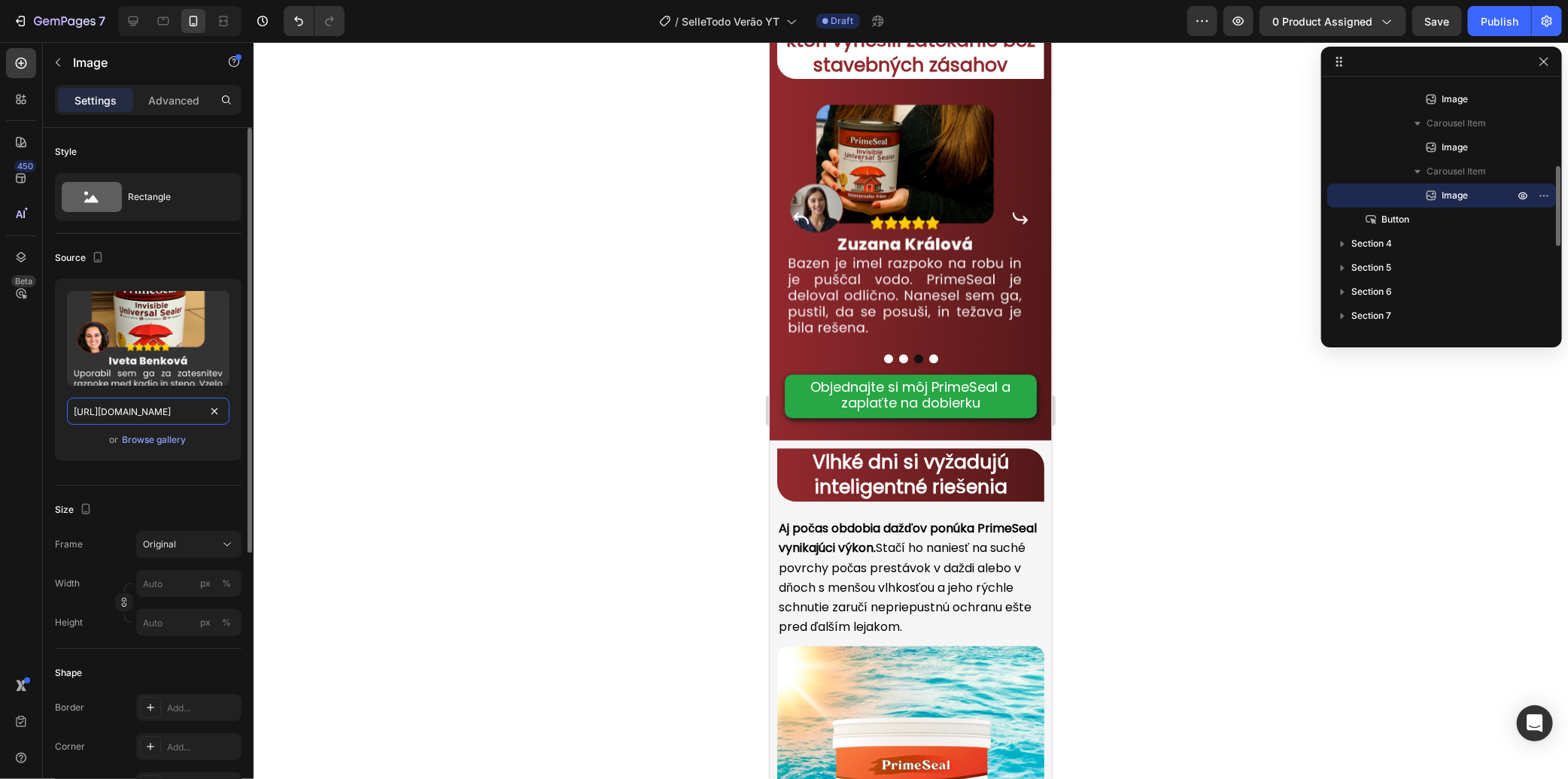
click at [168, 411] on input "[URL][DOMAIN_NAME]" at bounding box center [148, 411] width 162 height 27
click at [137, 19] on icon at bounding box center [133, 21] width 15 height 15
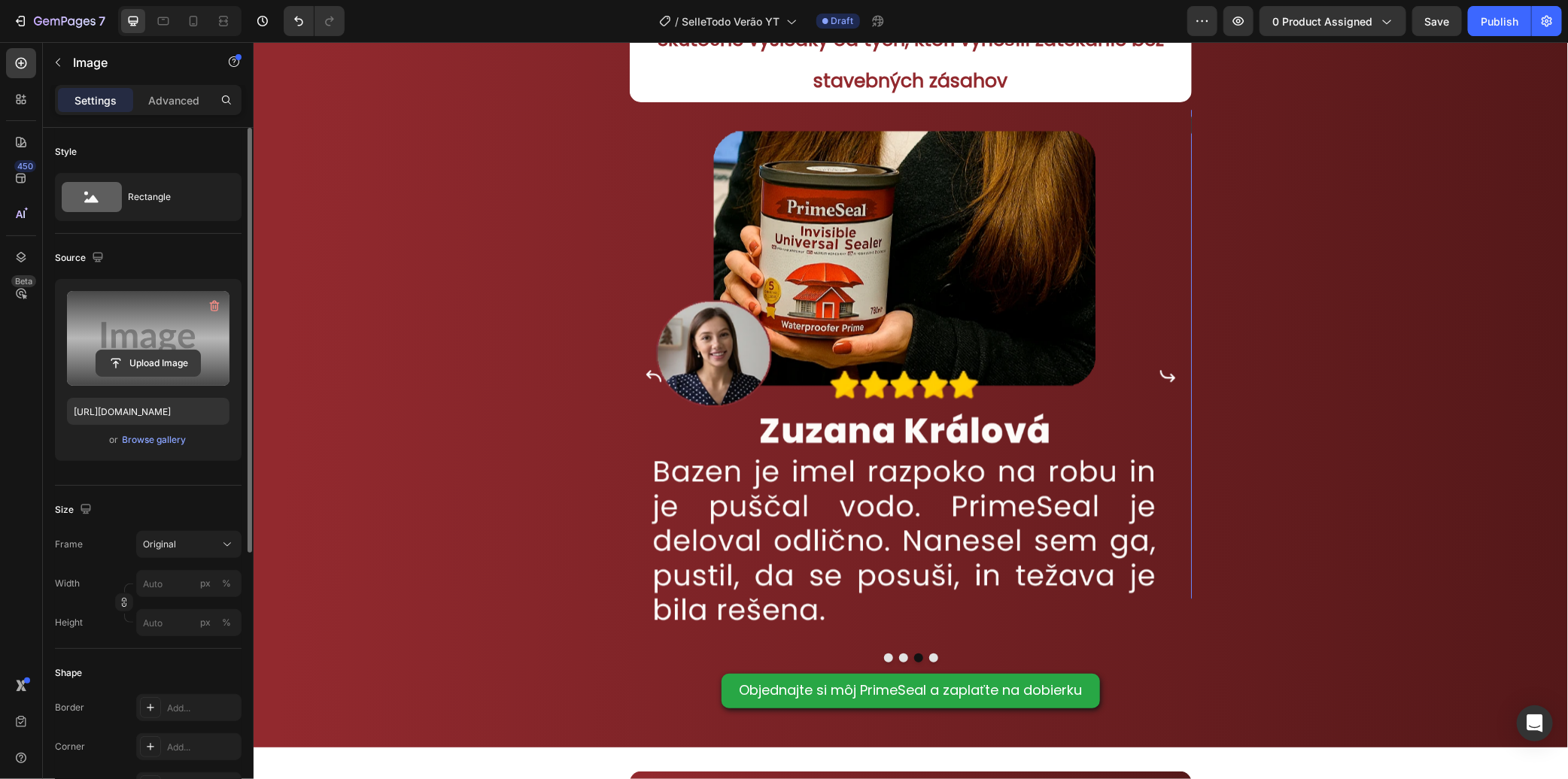
scroll to position [2191, 0]
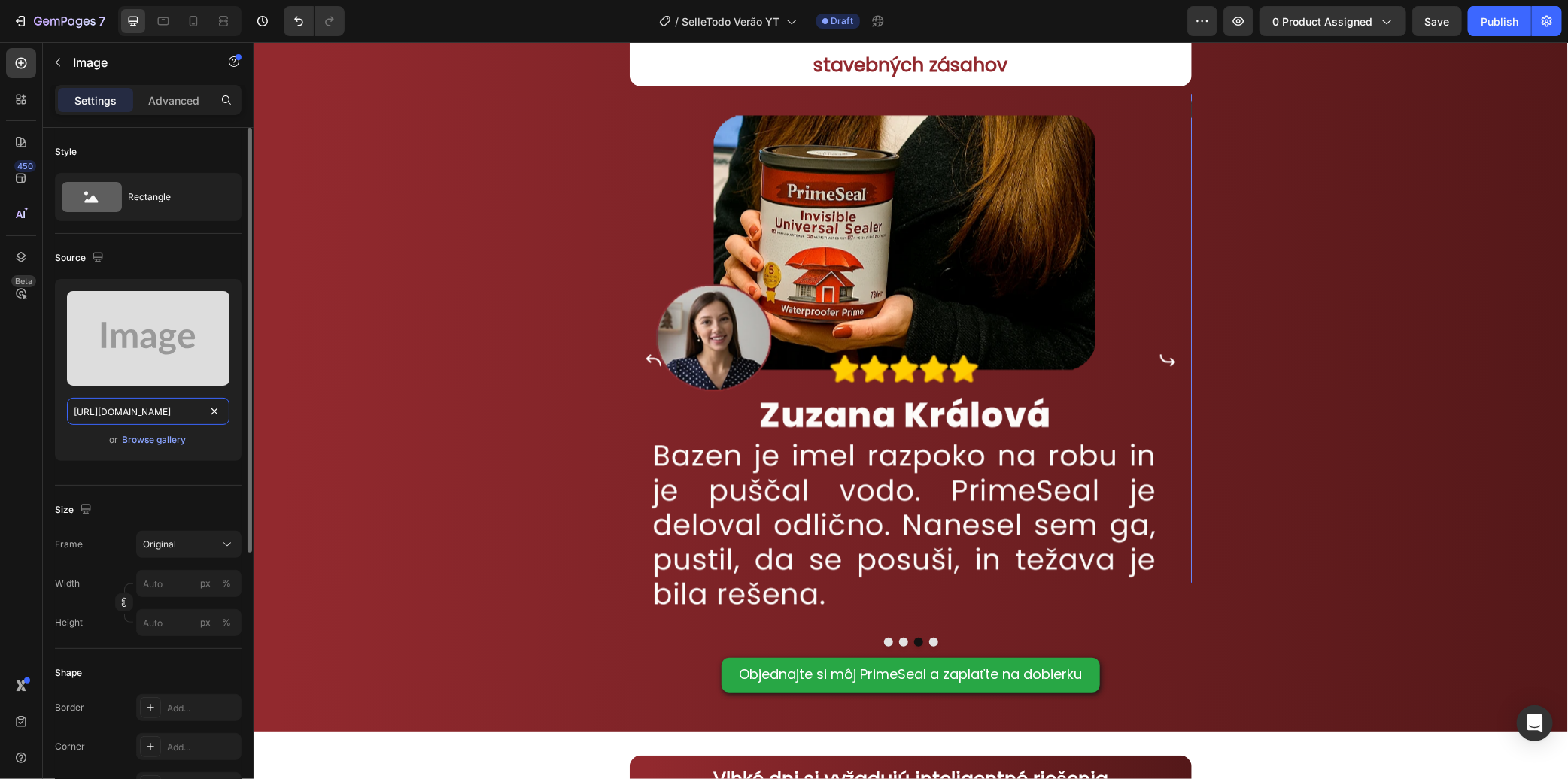
click at [126, 404] on input "[URL][DOMAIN_NAME]" at bounding box center [148, 411] width 162 height 27
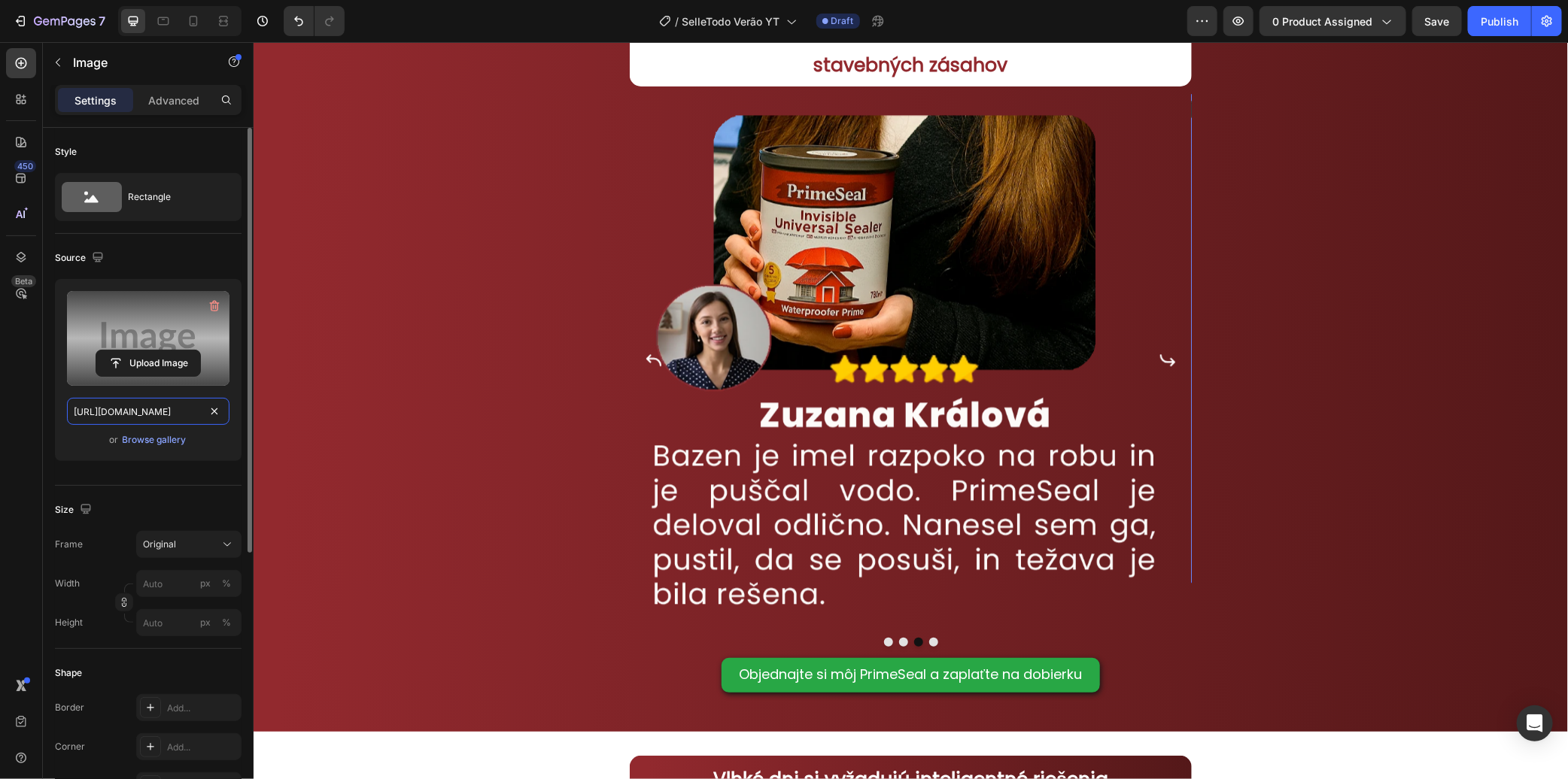
paste input "[DOMAIN_NAME][URL]"
type input "[URL][DOMAIN_NAME]"
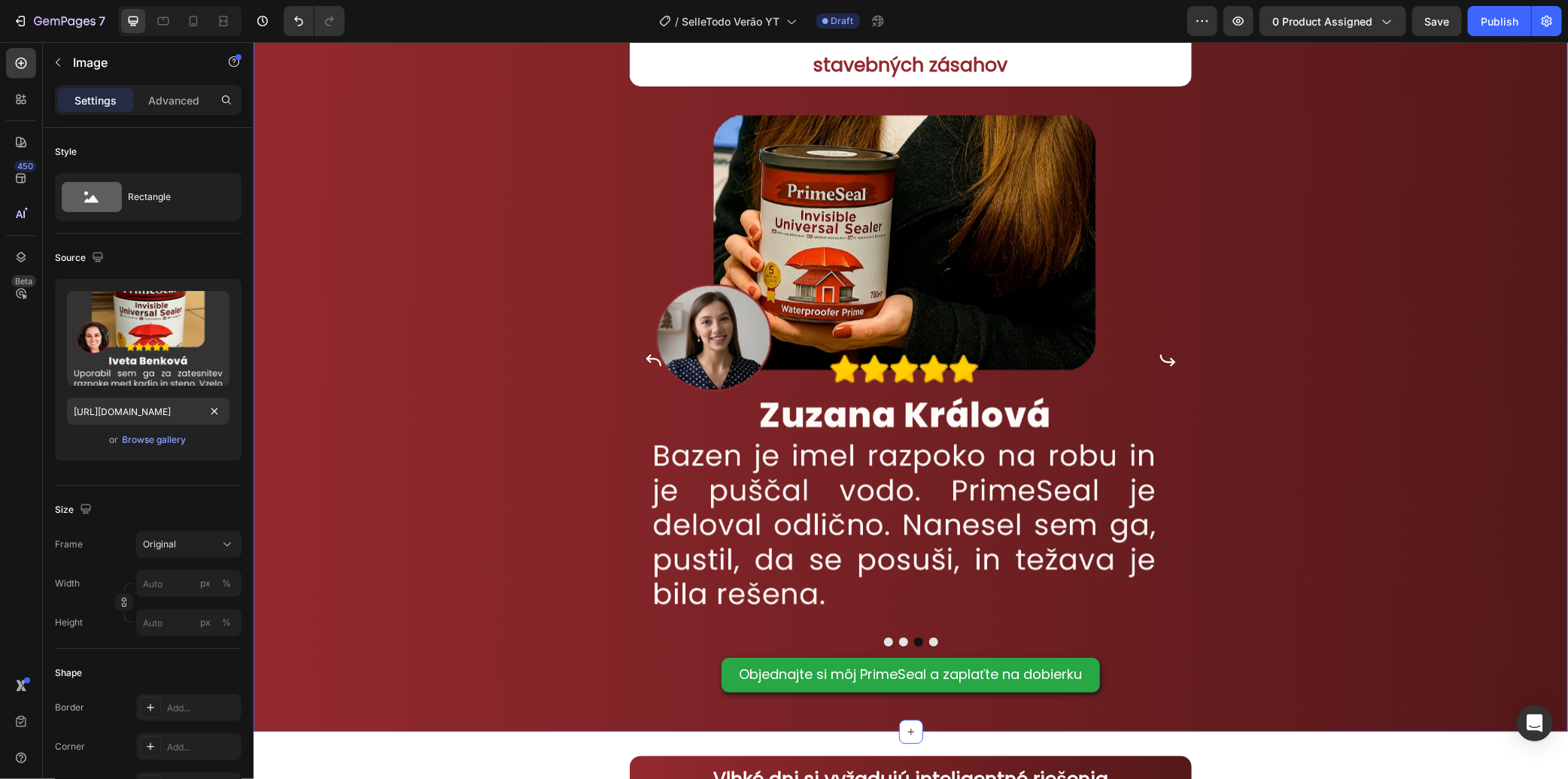
click at [441, 298] on div "Skutočné výsledky od tých, ktorí vyriešili zatekanie bez stavebných zásahov Hea…" at bounding box center [910, 354] width 1315 height 756
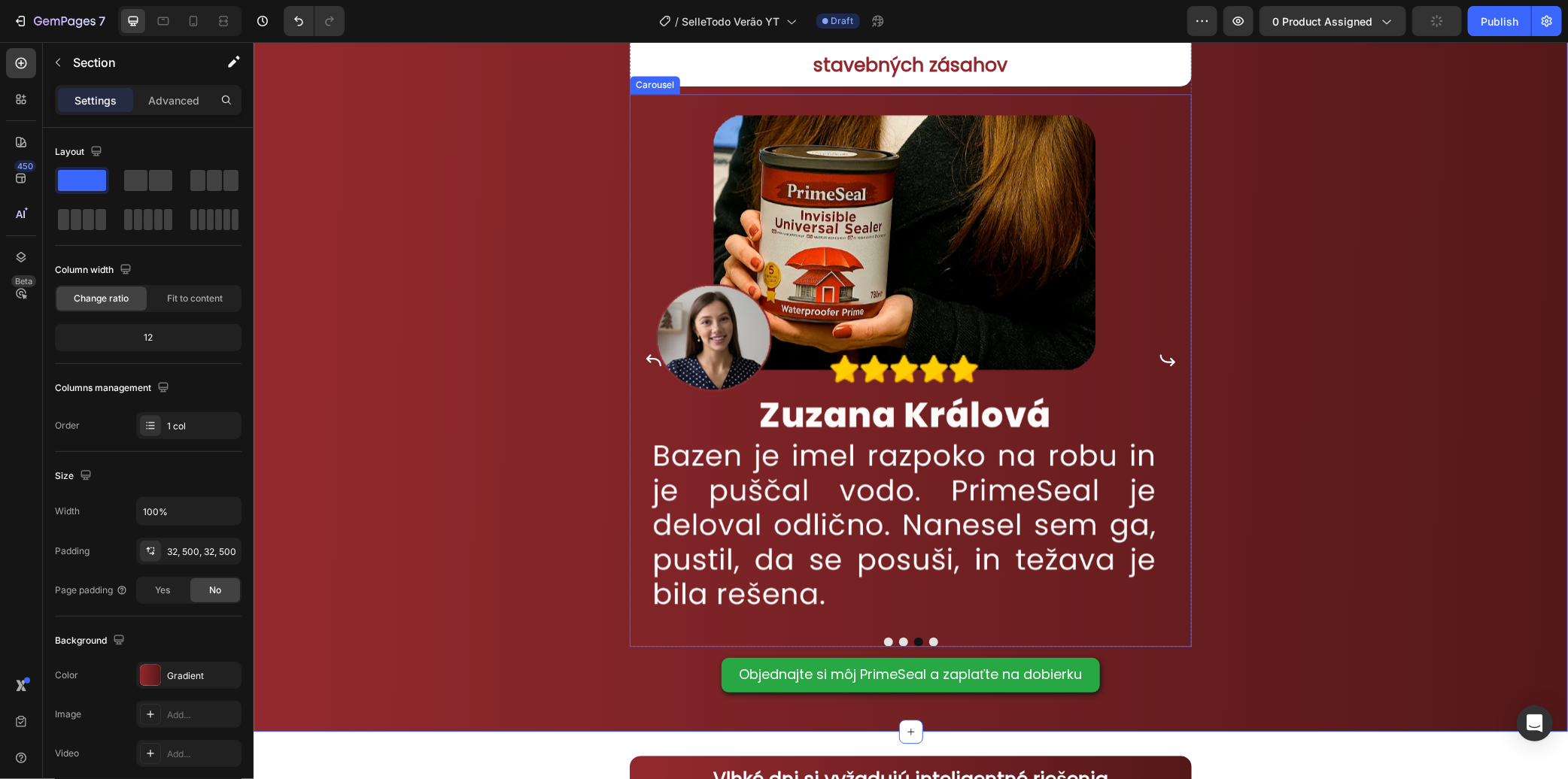
click at [1160, 353] on icon "Carousel Next Arrow" at bounding box center [1167, 359] width 18 height 18
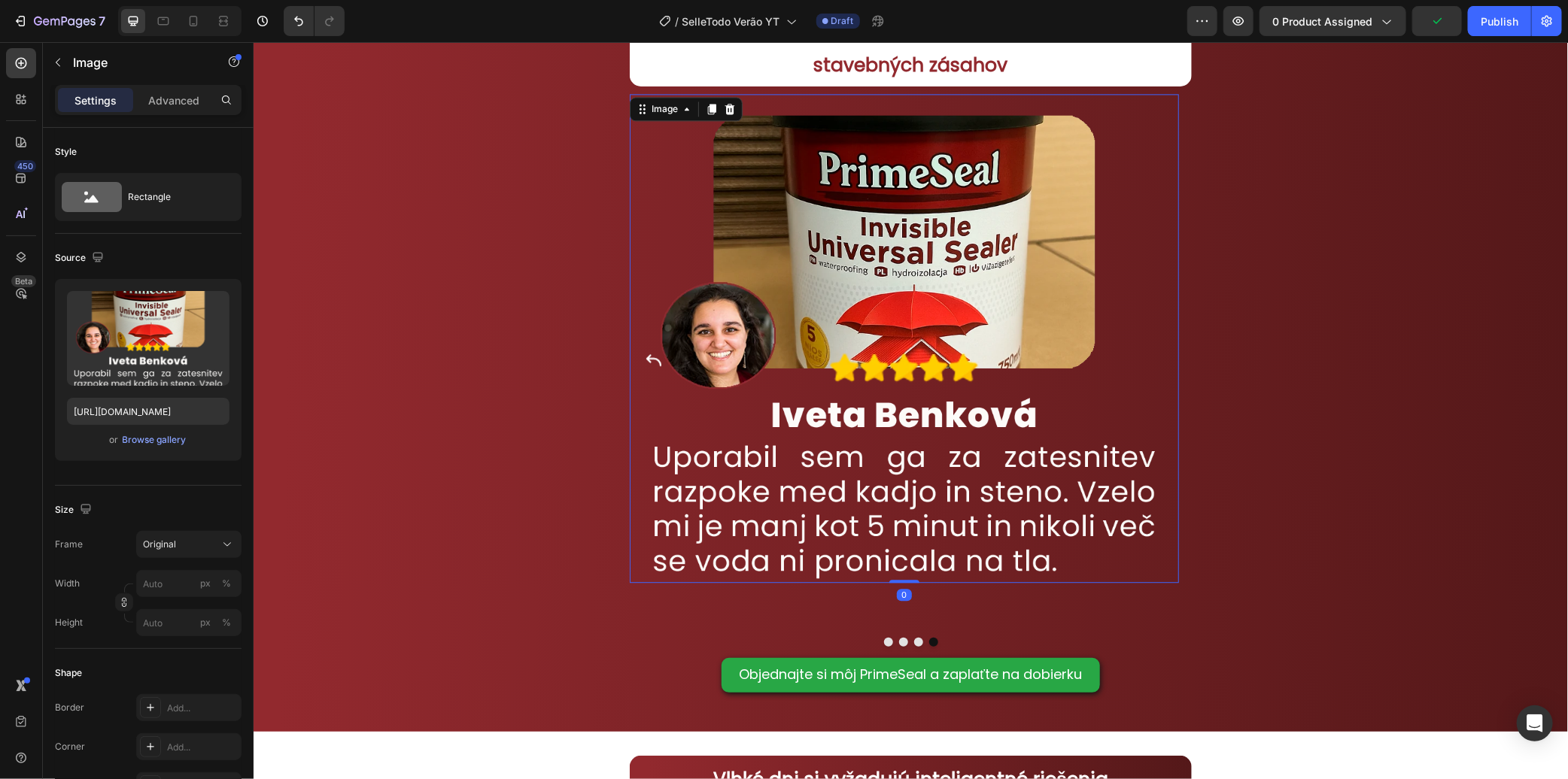
click at [1160, 353] on img at bounding box center [904, 337] width 549 height 489
click at [659, 348] on button "Carousel Back Arrow" at bounding box center [654, 360] width 24 height 24
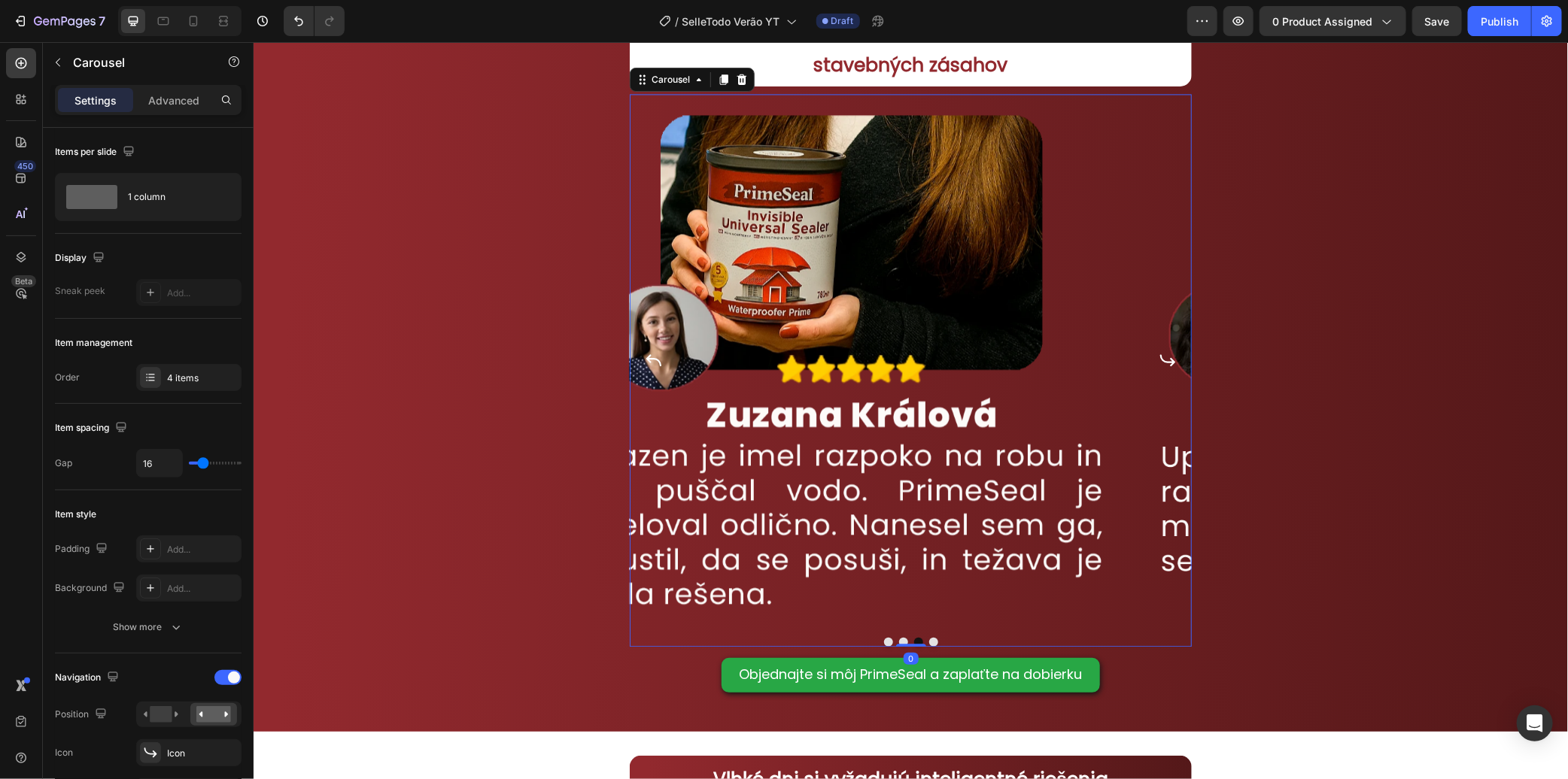
click at [657, 350] on icon "Carousel Back Arrow" at bounding box center [653, 359] width 18 height 18
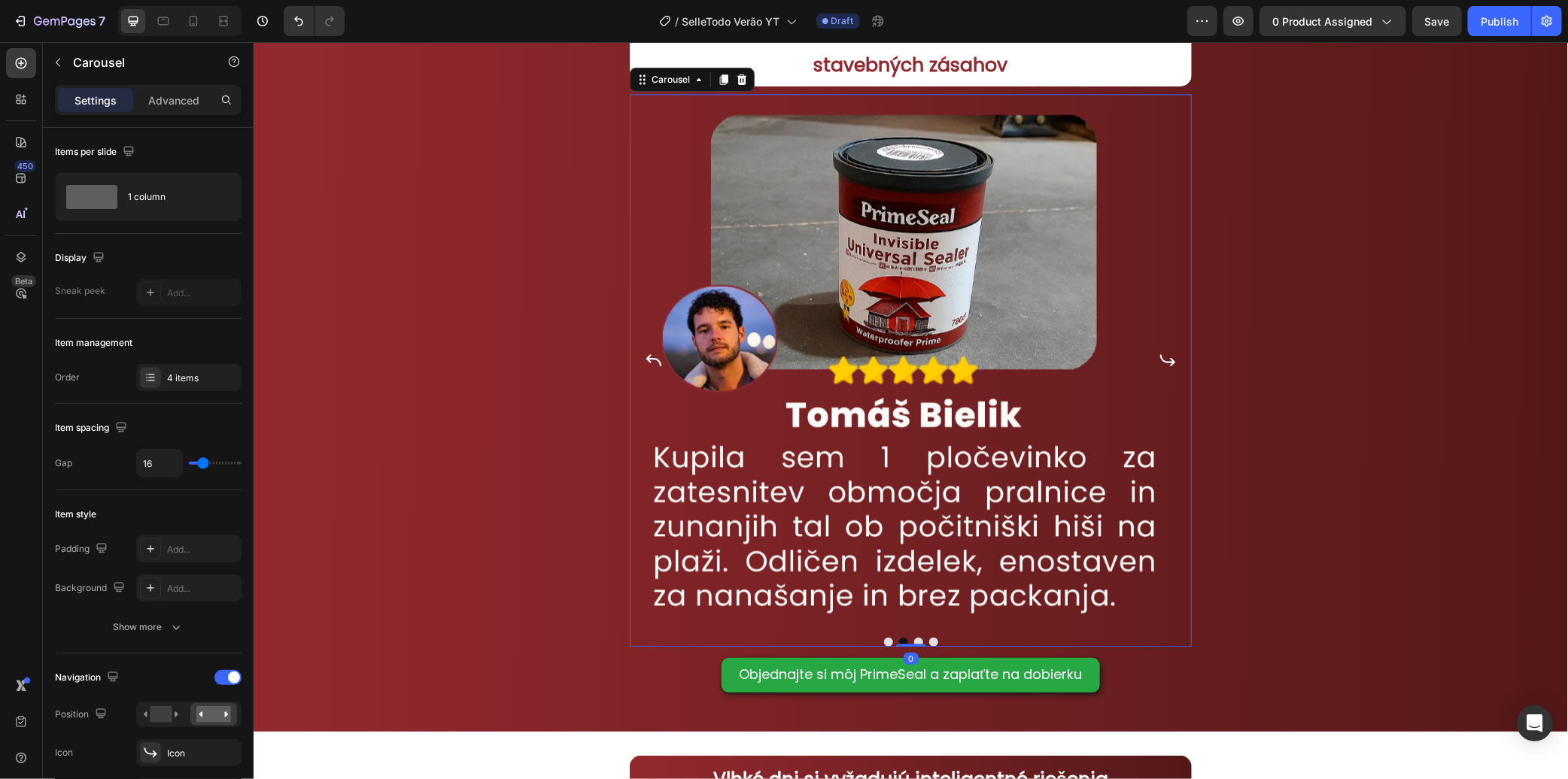
click at [657, 350] on icon "Carousel Back Arrow" at bounding box center [653, 359] width 18 height 18
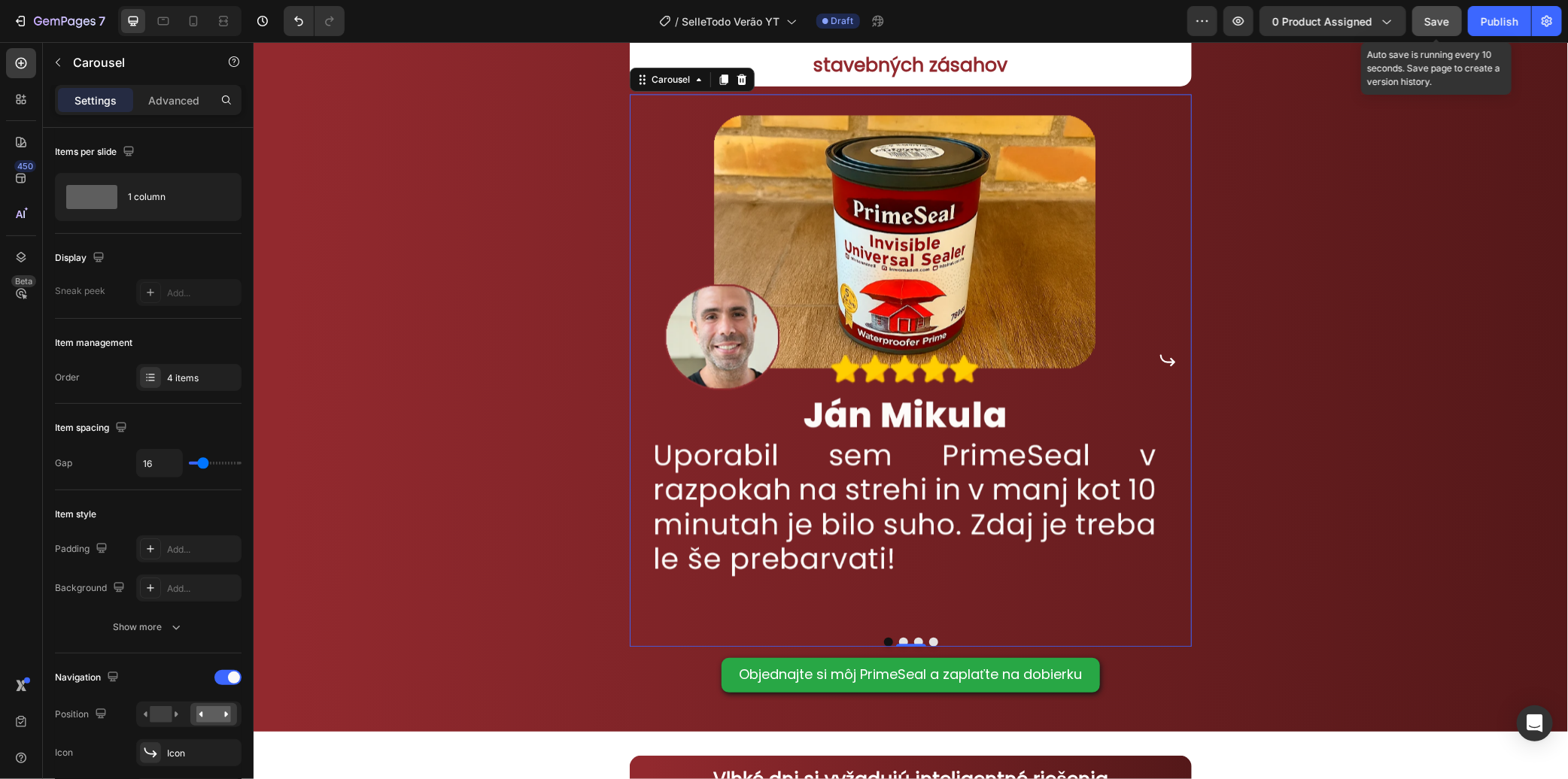
click at [1434, 18] on span "Save" at bounding box center [1438, 21] width 24 height 13
